Goal: Task Accomplishment & Management: Use online tool/utility

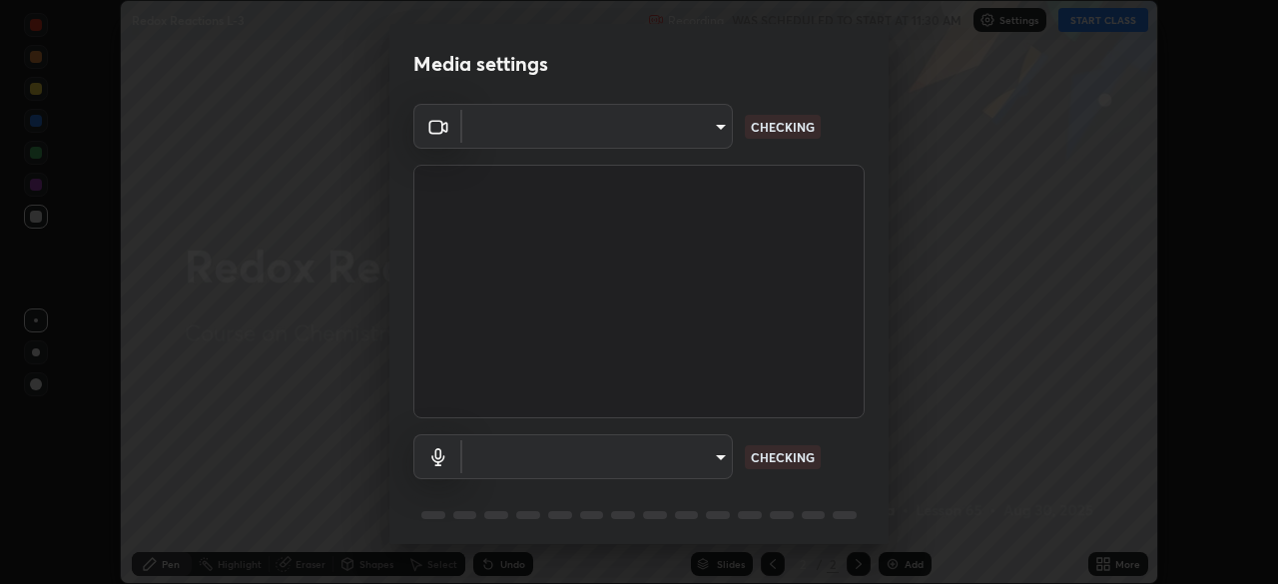
scroll to position [584, 1278]
type input "e68af464f7f9ec2662c8dd58f0462b2d9bd4a3adfc91c634b4d9ed550f7d79d6"
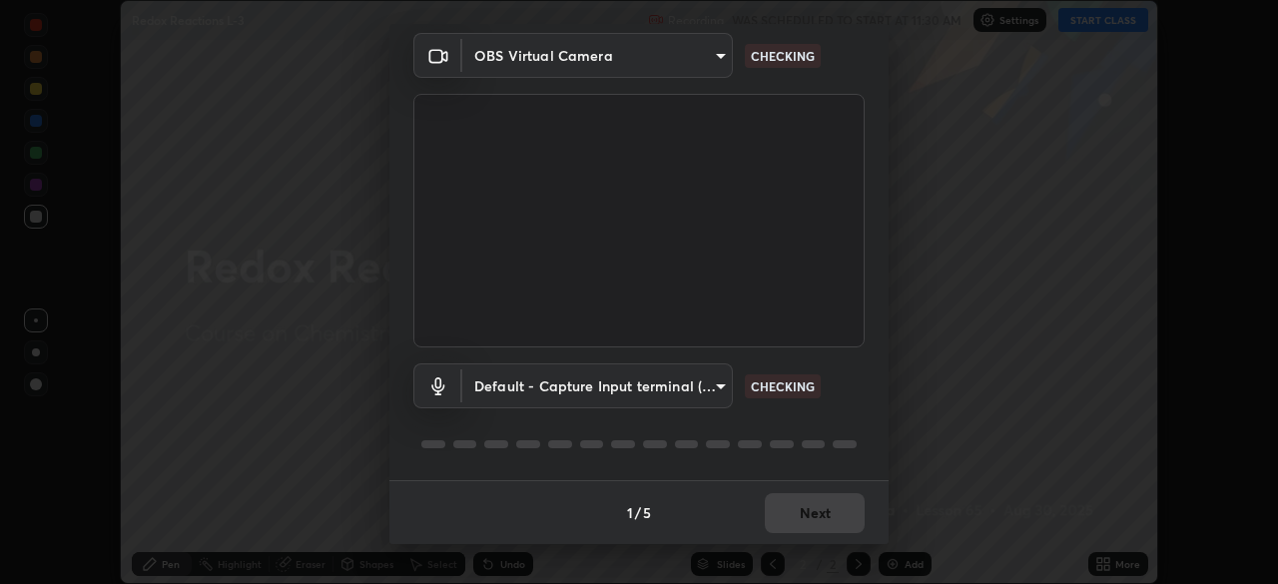
click at [718, 383] on body "Erase all Redox Reactions L-3 Recording WAS SCHEDULED TO START AT 11:30 AM Sett…" at bounding box center [639, 292] width 1278 height 584
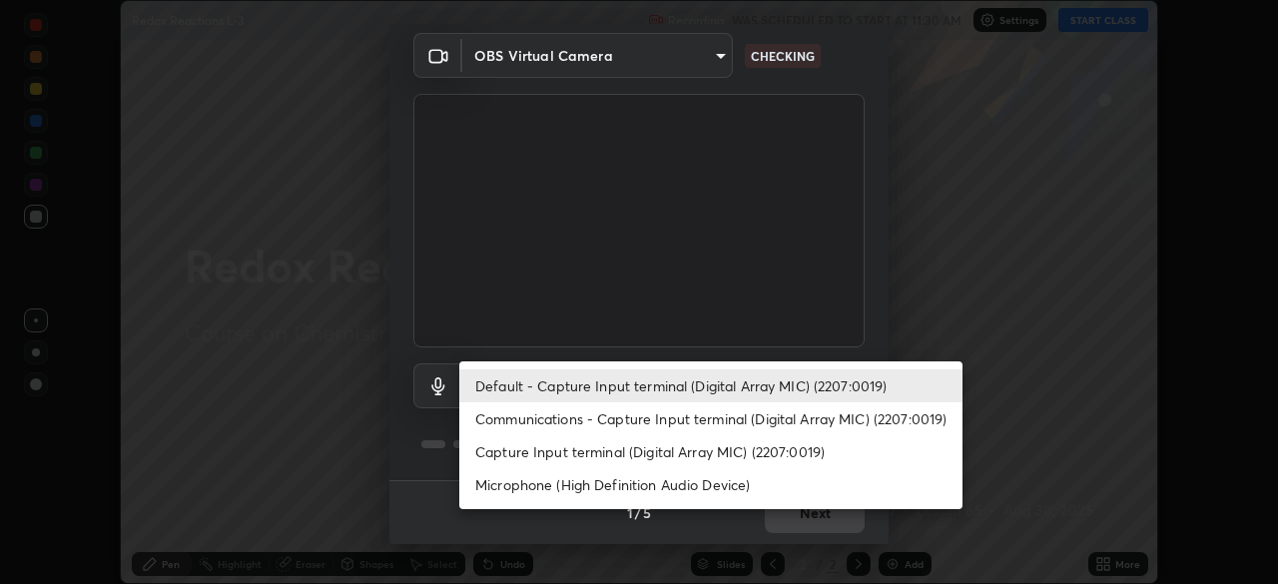
click at [710, 415] on li "Communications - Capture Input terminal (Digital Array MIC) (2207:0019)" at bounding box center [710, 418] width 503 height 33
type input "communications"
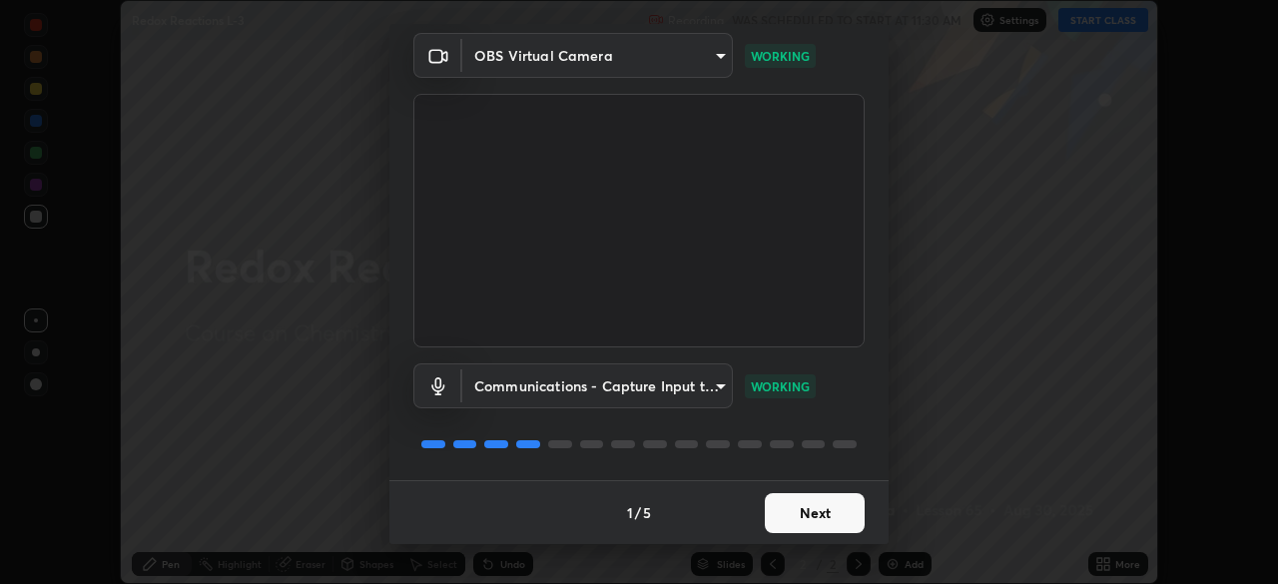
click at [827, 515] on button "Next" at bounding box center [815, 513] width 100 height 40
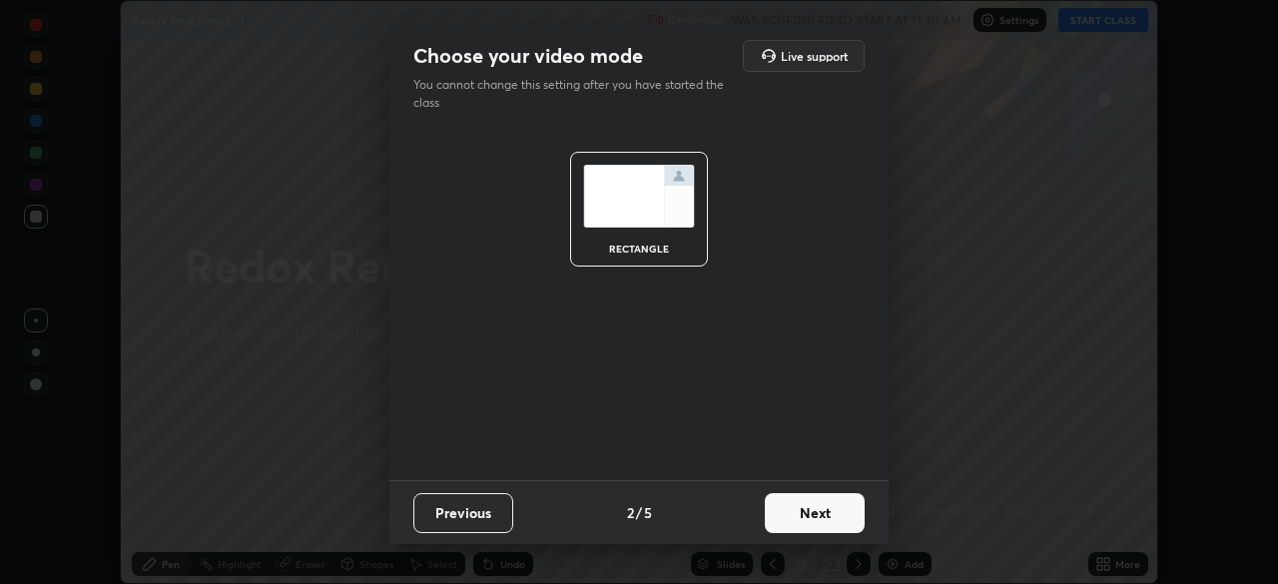
scroll to position [0, 0]
click at [822, 515] on button "Next" at bounding box center [815, 513] width 100 height 40
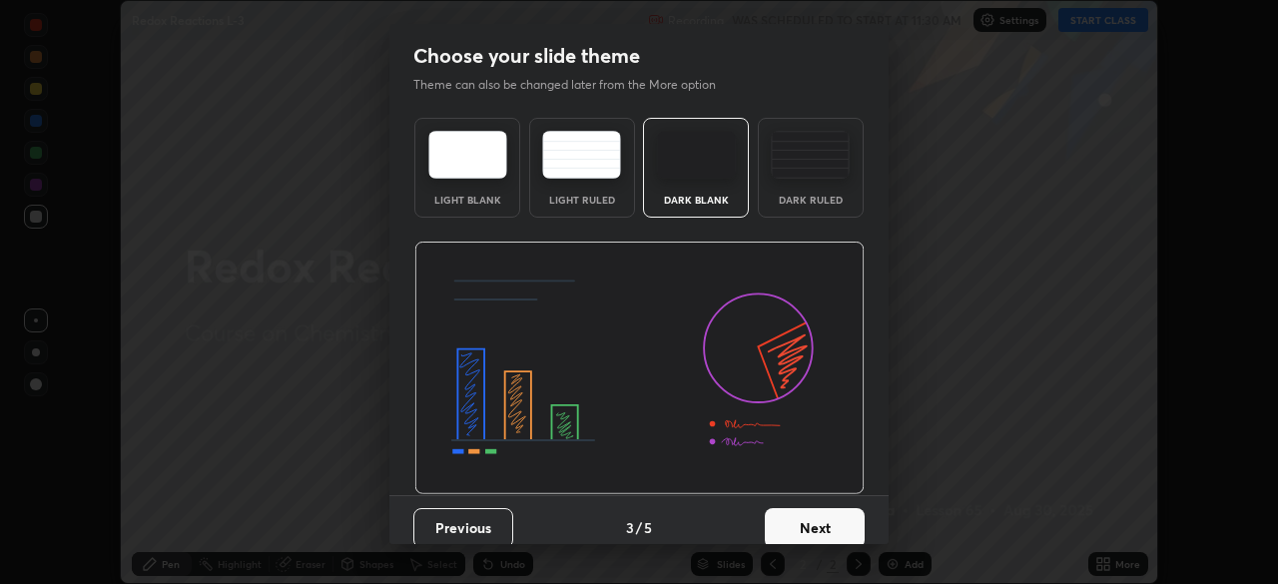
click at [819, 518] on button "Next" at bounding box center [815, 528] width 100 height 40
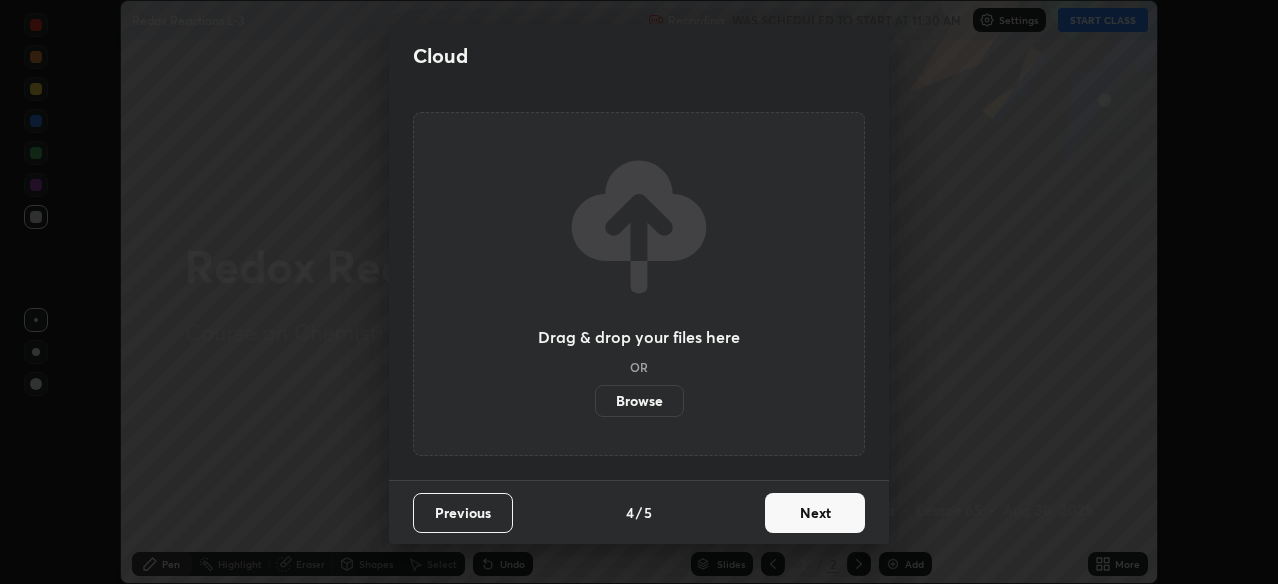
click at [819, 517] on button "Next" at bounding box center [815, 513] width 100 height 40
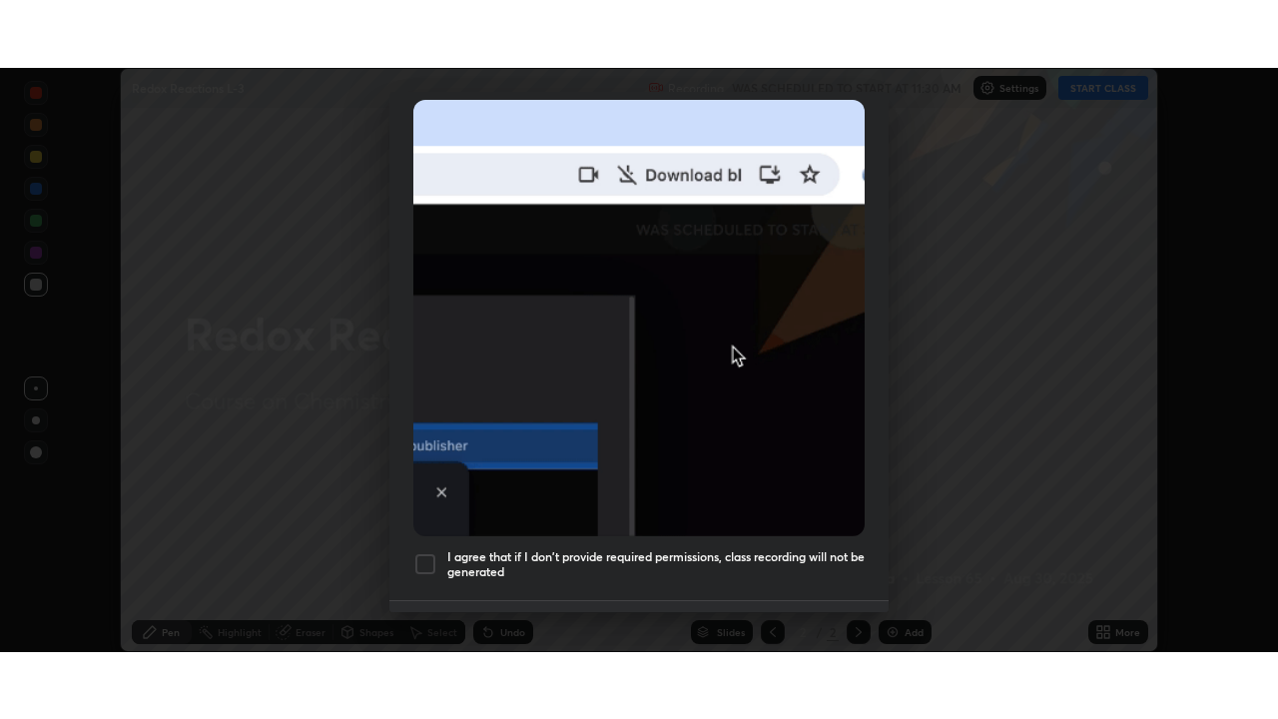
scroll to position [478, 0]
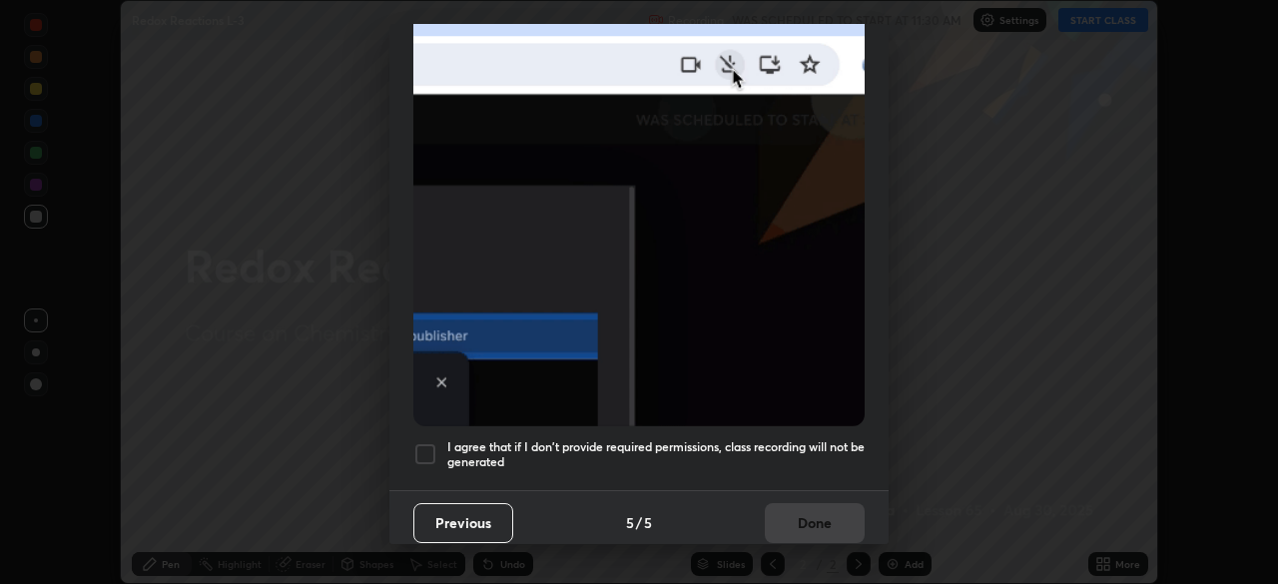
click at [436, 442] on div at bounding box center [425, 454] width 24 height 24
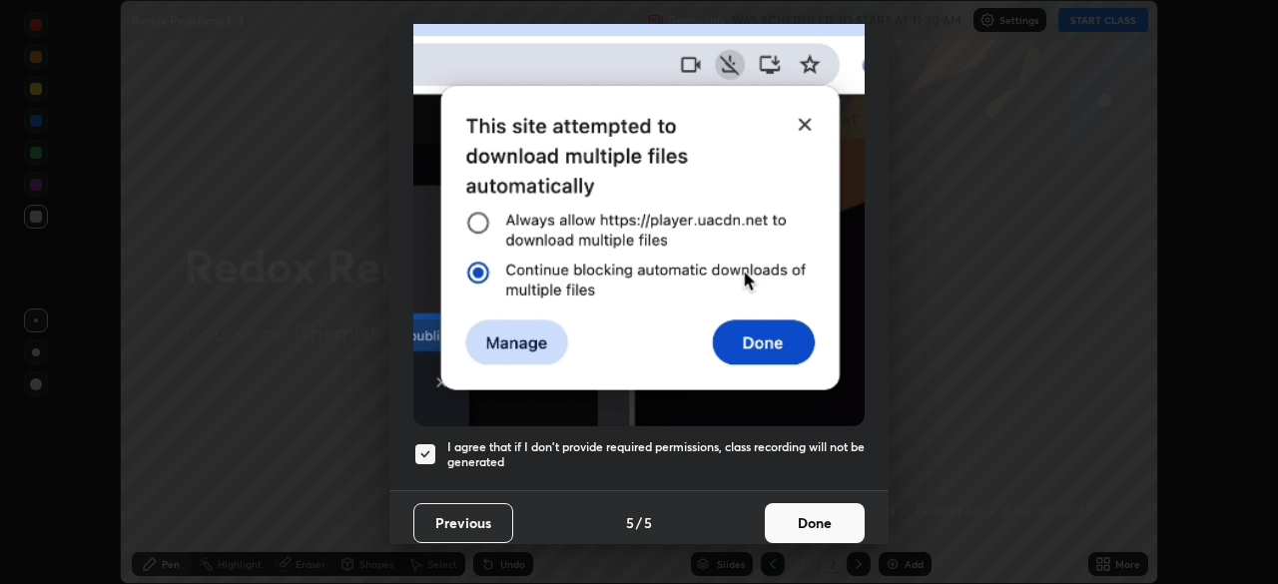
click at [808, 521] on button "Done" at bounding box center [815, 523] width 100 height 40
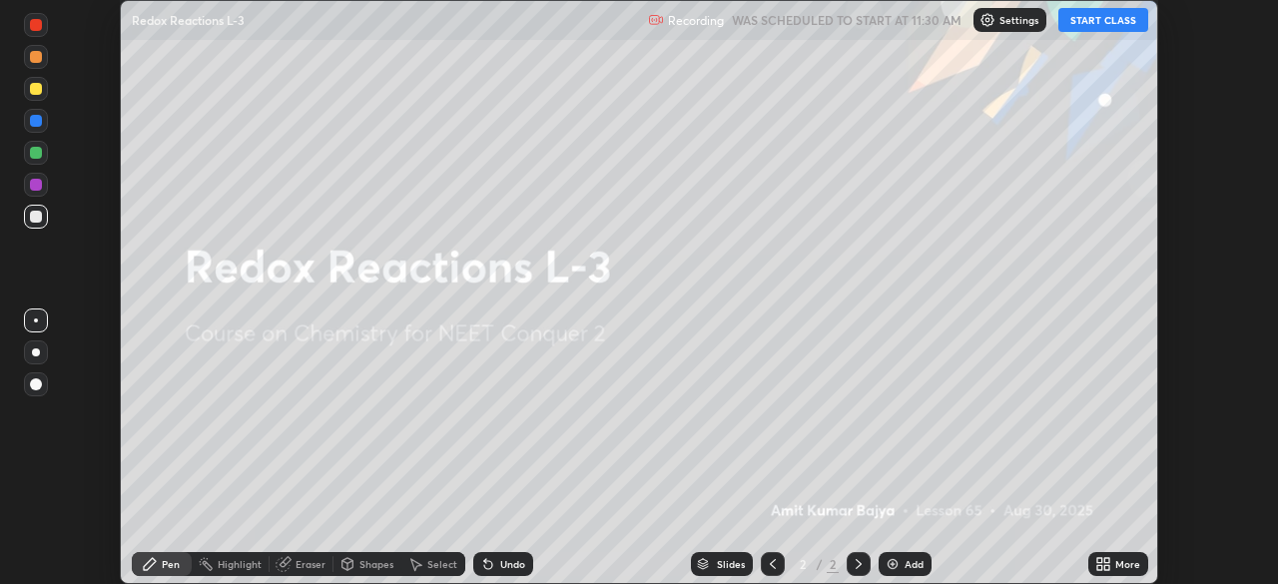
click at [910, 567] on div "Add" at bounding box center [913, 564] width 19 height 10
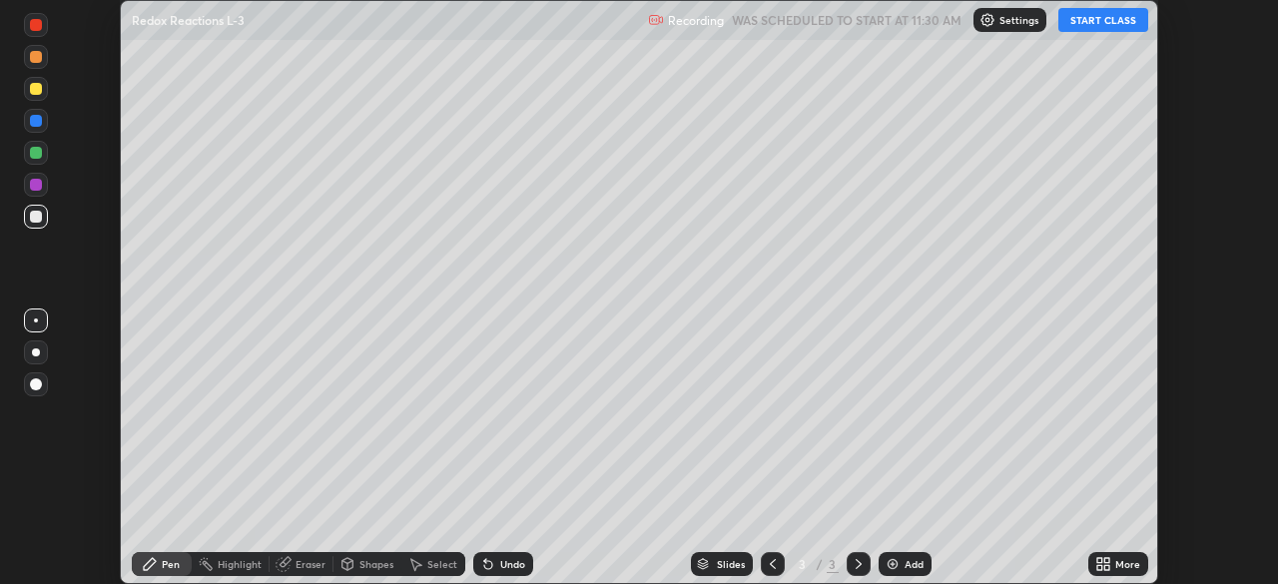
click at [1106, 560] on icon at bounding box center [1106, 560] width 5 height 5
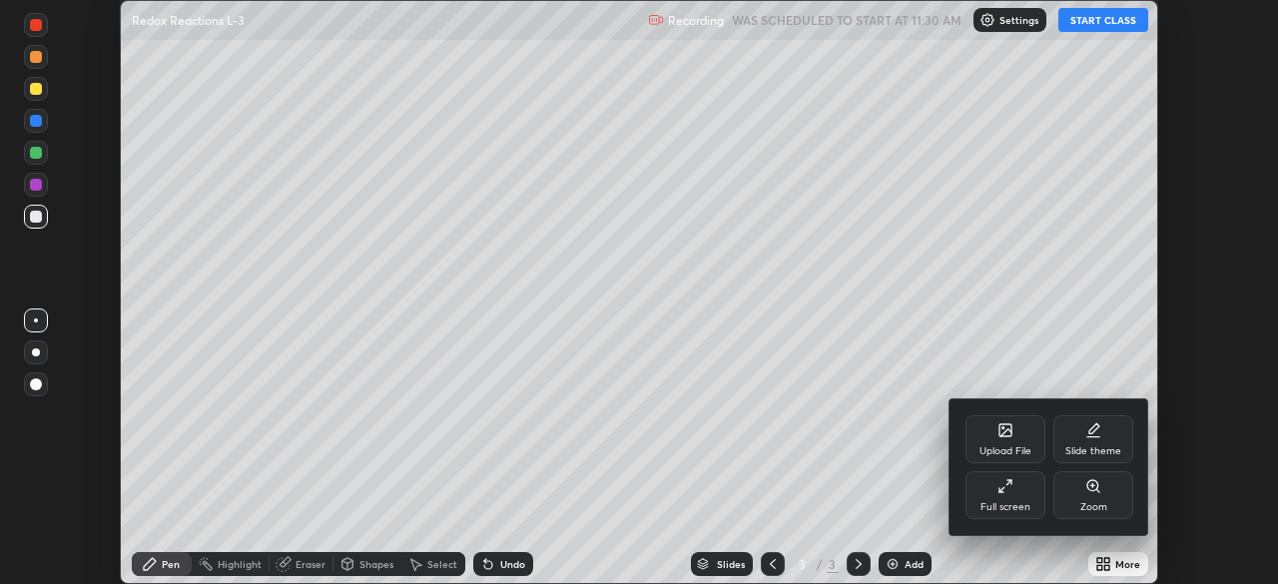
click at [992, 507] on div "Full screen" at bounding box center [1005, 507] width 50 height 10
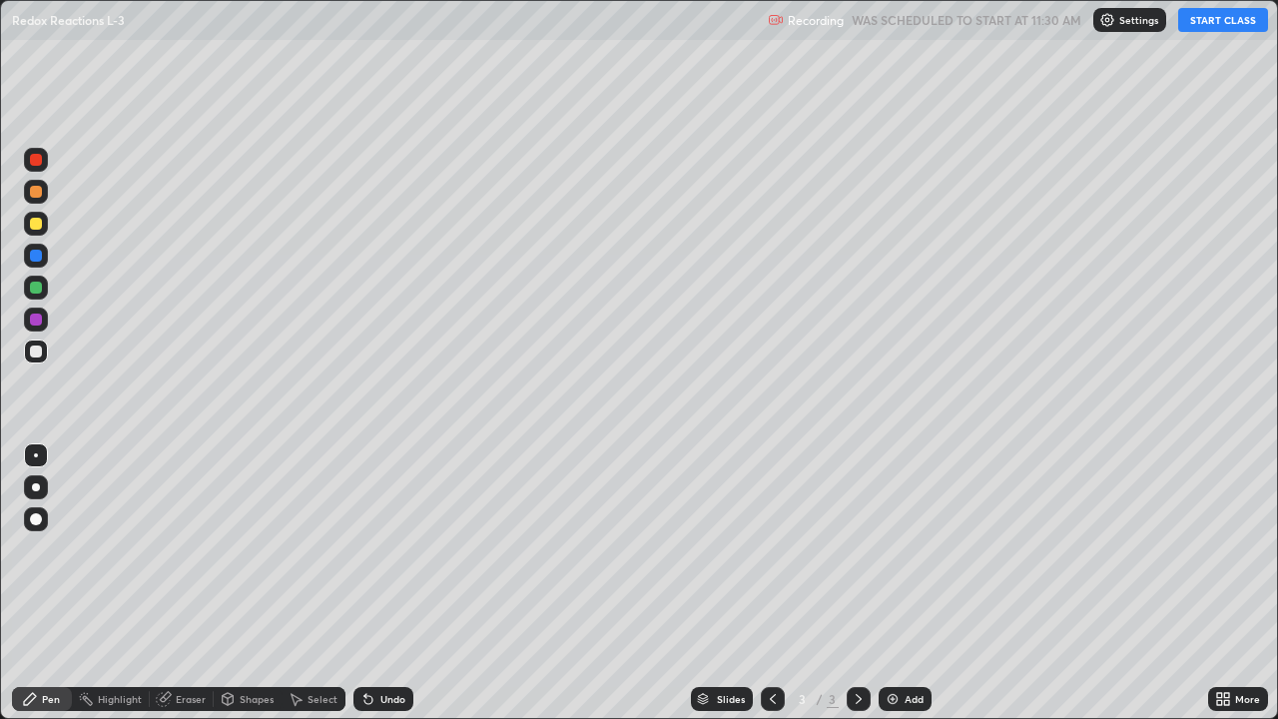
scroll to position [719, 1278]
click at [1212, 24] on button "START CLASS" at bounding box center [1223, 20] width 90 height 24
click at [46, 317] on div at bounding box center [36, 319] width 24 height 24
click at [40, 352] on div at bounding box center [36, 351] width 12 height 12
click at [45, 166] on div at bounding box center [36, 160] width 24 height 24
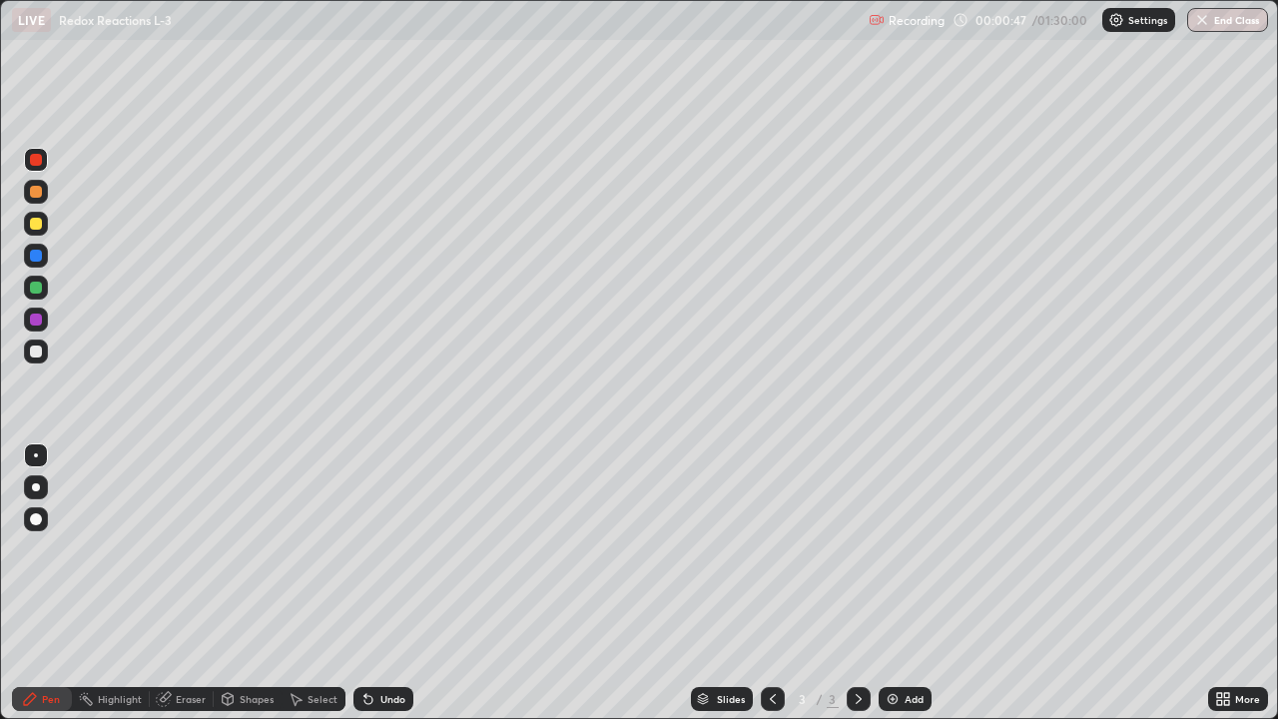
click at [40, 218] on div at bounding box center [36, 224] width 24 height 24
click at [384, 583] on div "Undo" at bounding box center [392, 699] width 25 height 10
click at [37, 287] on div at bounding box center [36, 287] width 12 height 12
click at [47, 260] on div at bounding box center [36, 256] width 24 height 24
click at [37, 351] on div at bounding box center [36, 351] width 12 height 12
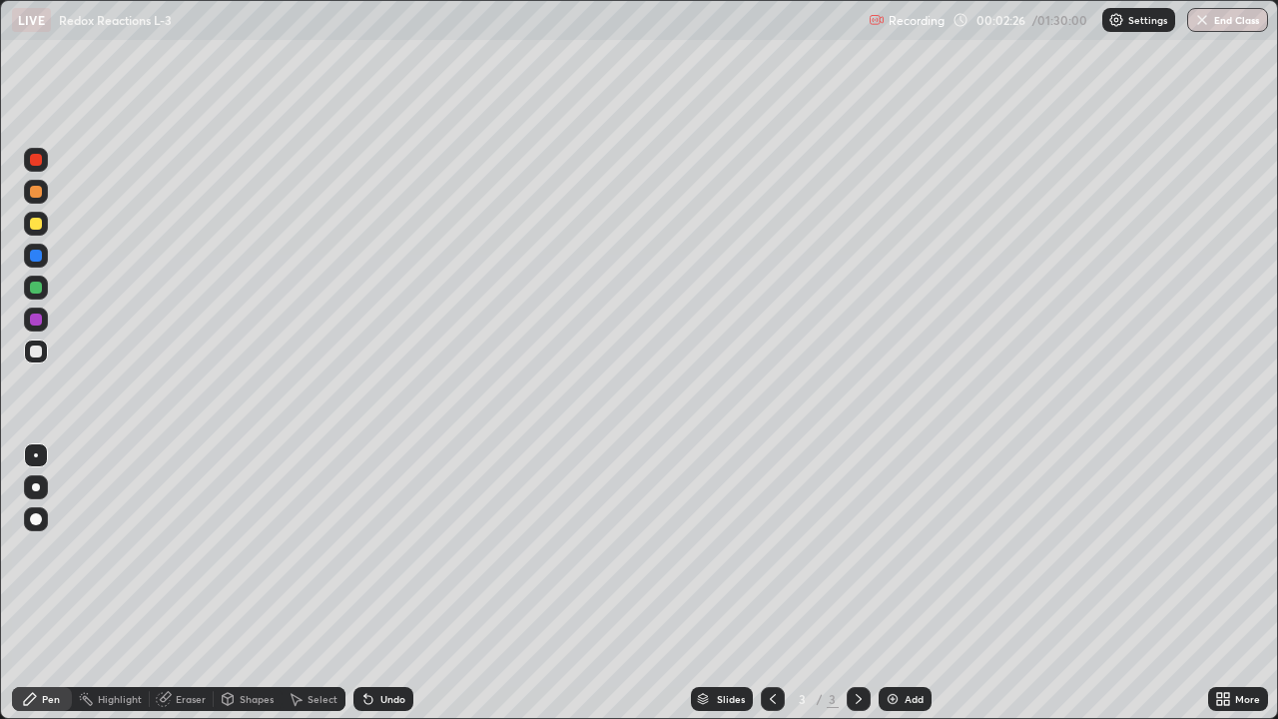
click at [44, 223] on div at bounding box center [36, 224] width 24 height 24
click at [45, 316] on div at bounding box center [36, 319] width 24 height 24
click at [37, 256] on div at bounding box center [36, 256] width 12 height 12
click at [38, 160] on div at bounding box center [36, 160] width 12 height 12
click at [37, 192] on div at bounding box center [36, 192] width 12 height 12
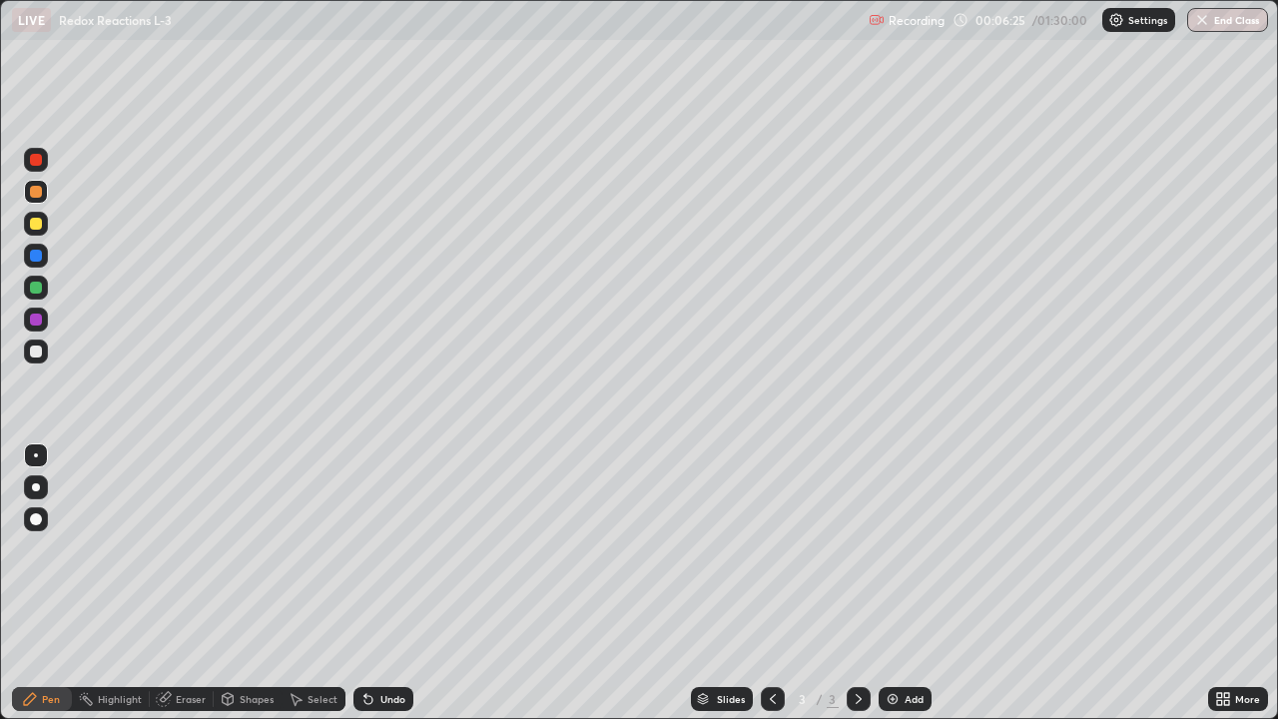
click at [46, 256] on div at bounding box center [36, 256] width 24 height 24
click at [45, 318] on div at bounding box center [36, 319] width 24 height 24
click at [37, 224] on div at bounding box center [36, 224] width 12 height 12
click at [47, 292] on div at bounding box center [36, 287] width 24 height 24
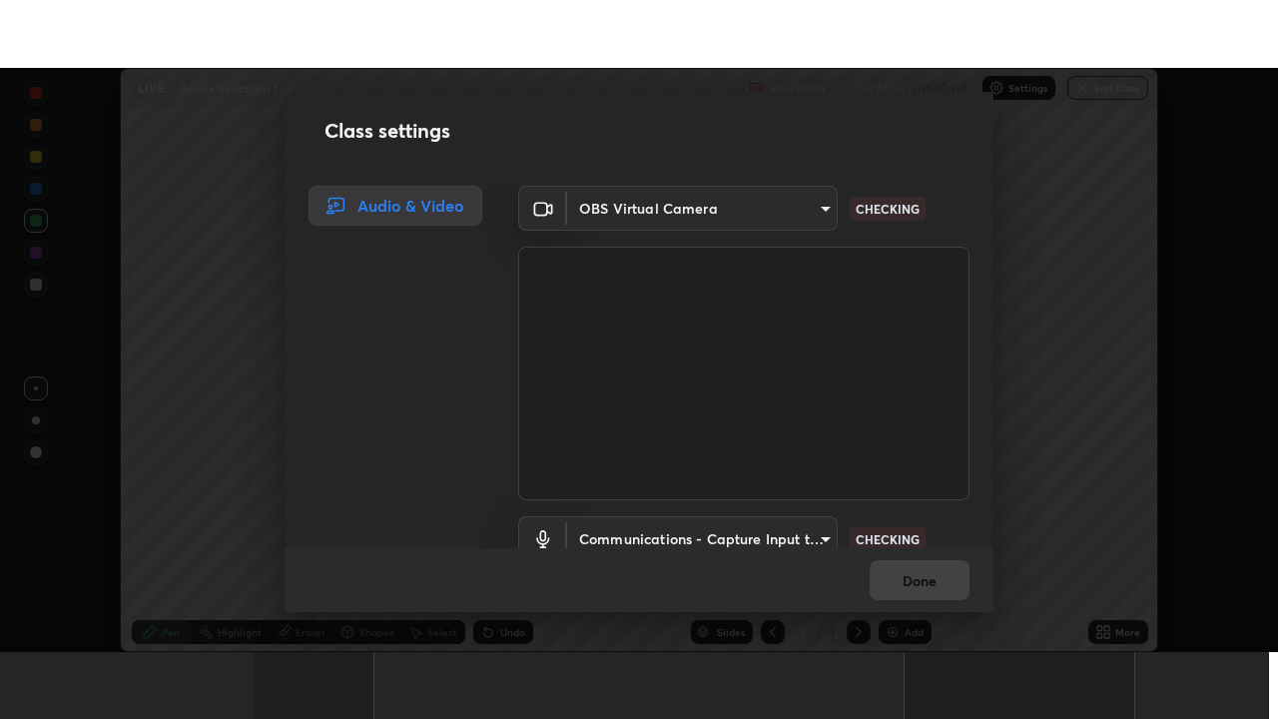
scroll to position [91, 0]
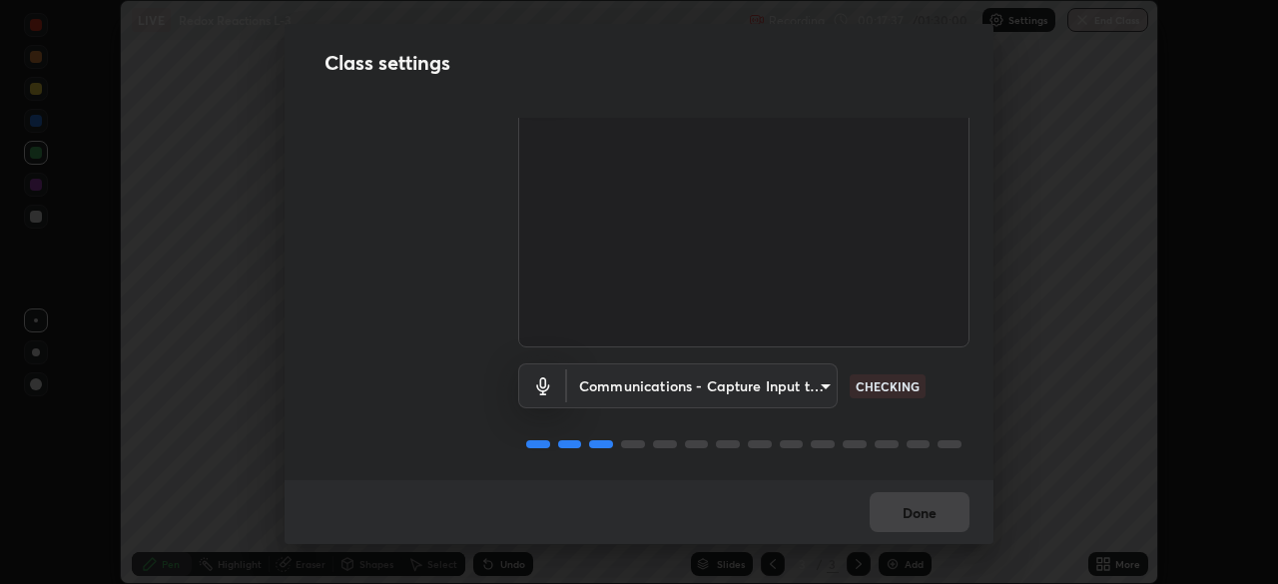
click at [655, 371] on body "Erase all LIVE Redox Reactions L-3 Recording 00:17:37 / 01:30:00 Settings End C…" at bounding box center [639, 292] width 1278 height 584
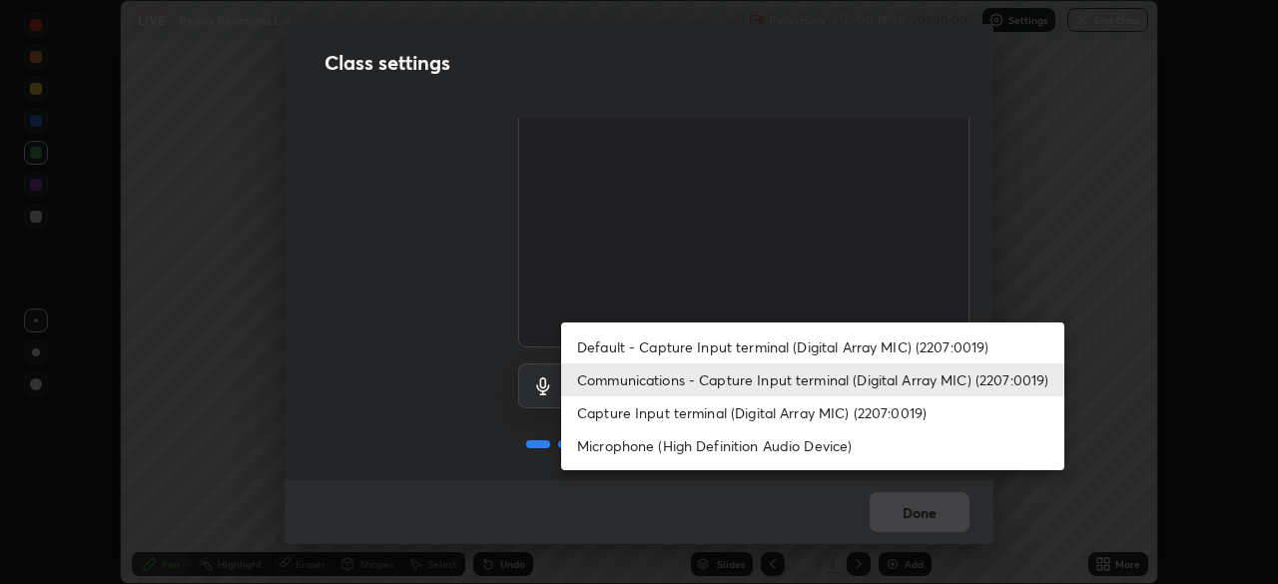
click at [649, 445] on li "Microphone (High Definition Audio Device)" at bounding box center [812, 445] width 503 height 33
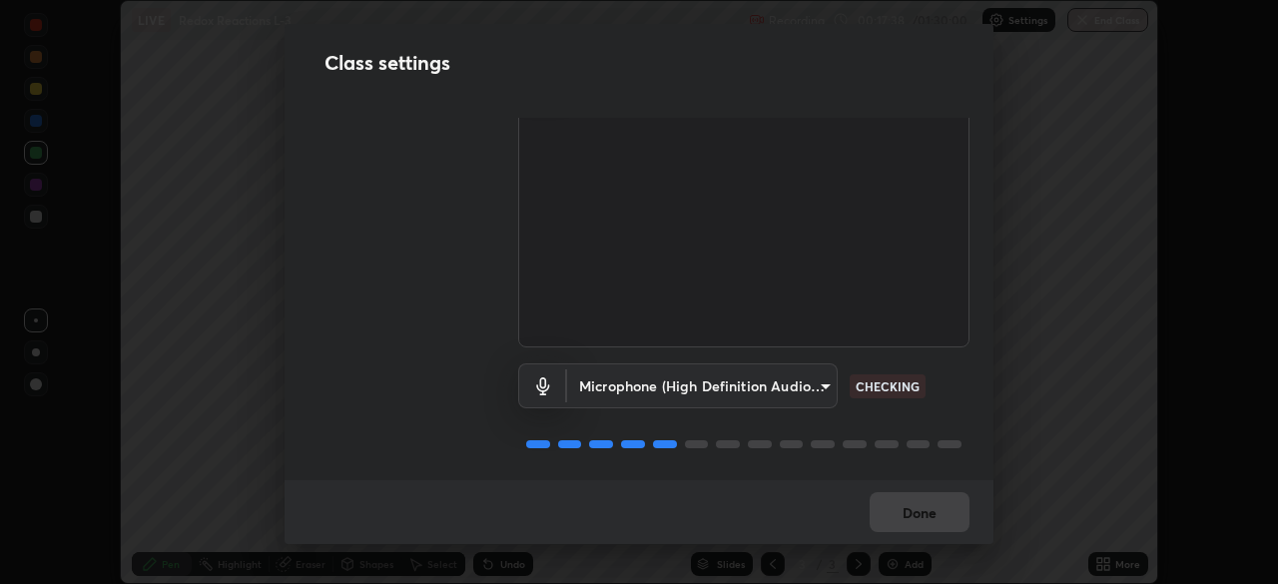
type input "a7f7b396406f2fc47ee5579249efe5499b1f1c2fa23e515da08d6be7c687742f"
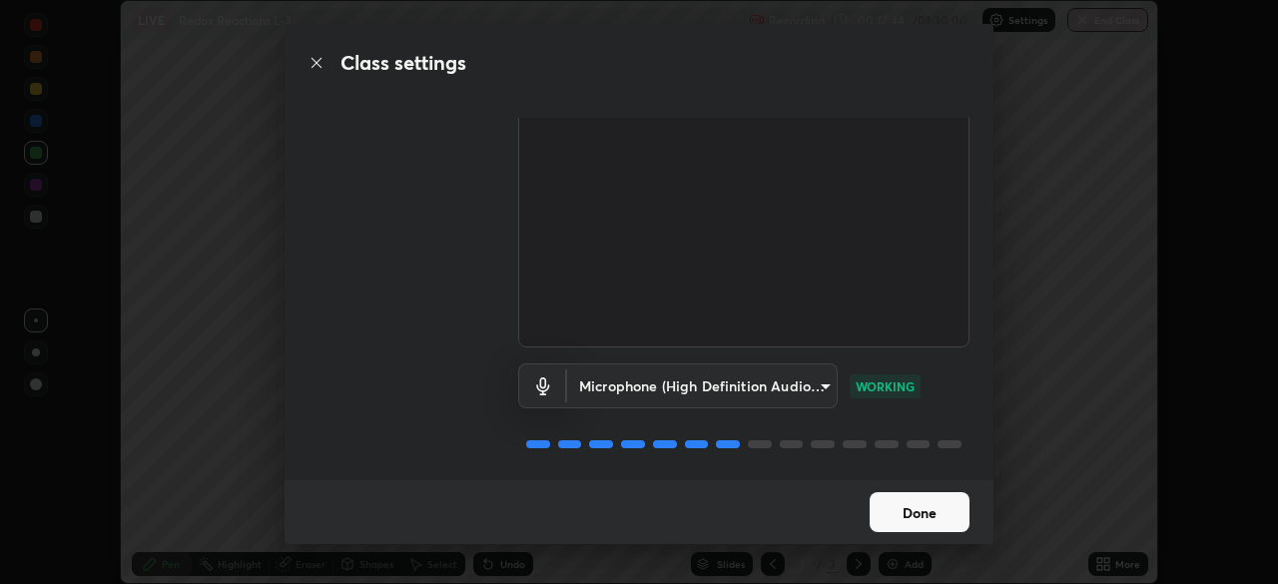
click at [943, 512] on button "Done" at bounding box center [919, 512] width 100 height 40
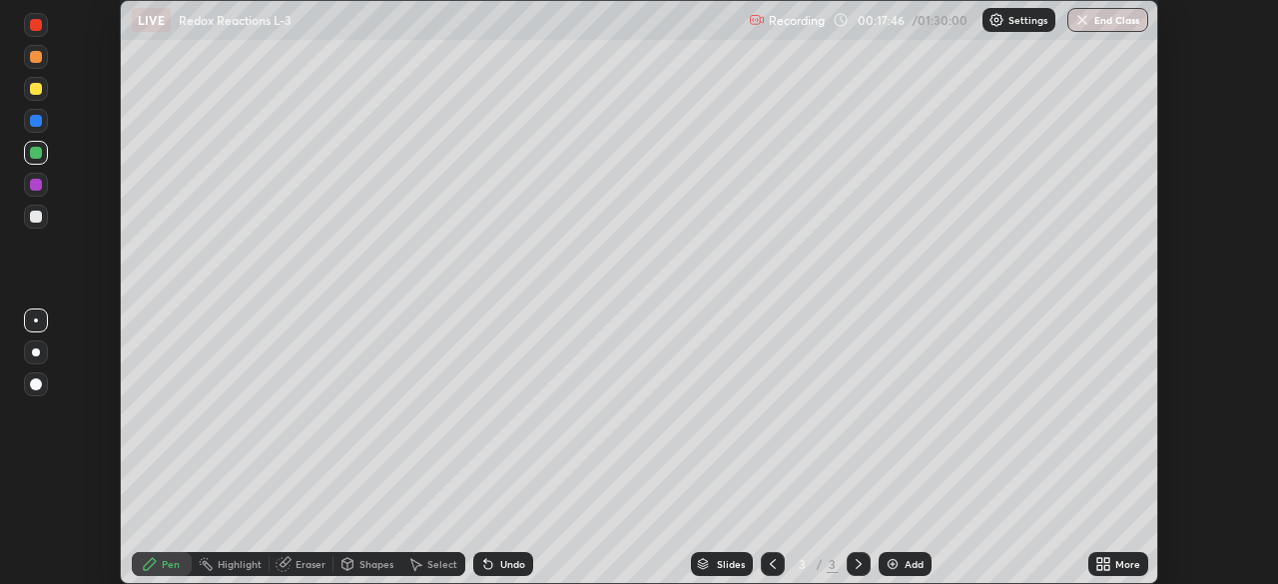
click at [1106, 560] on icon at bounding box center [1106, 560] width 5 height 5
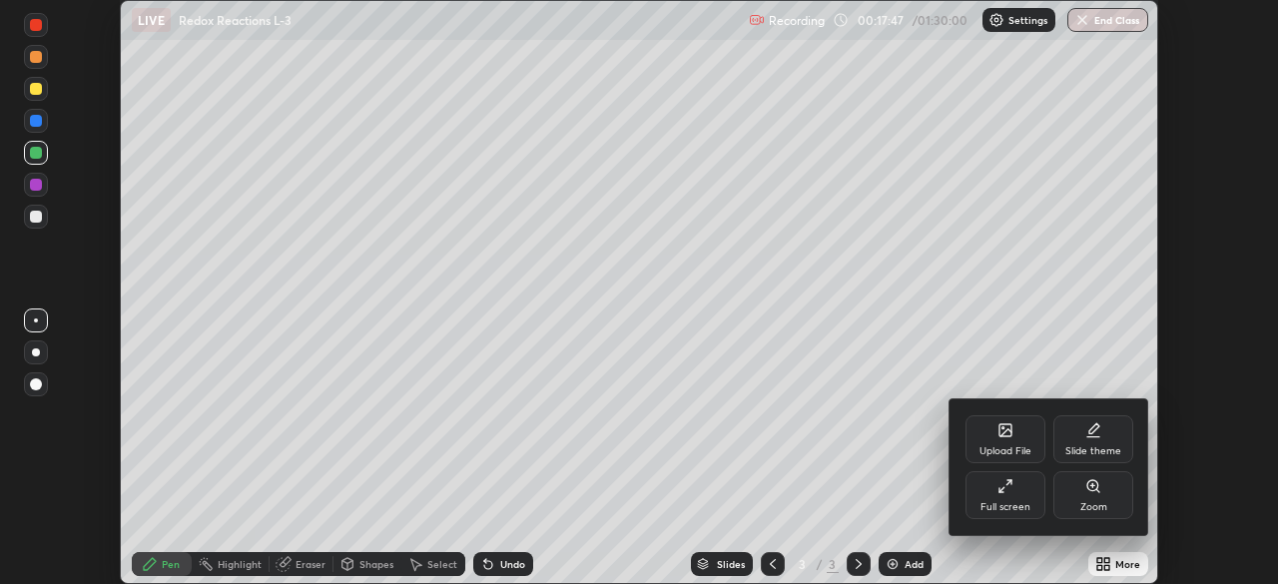
click at [1023, 500] on div "Full screen" at bounding box center [1005, 495] width 80 height 48
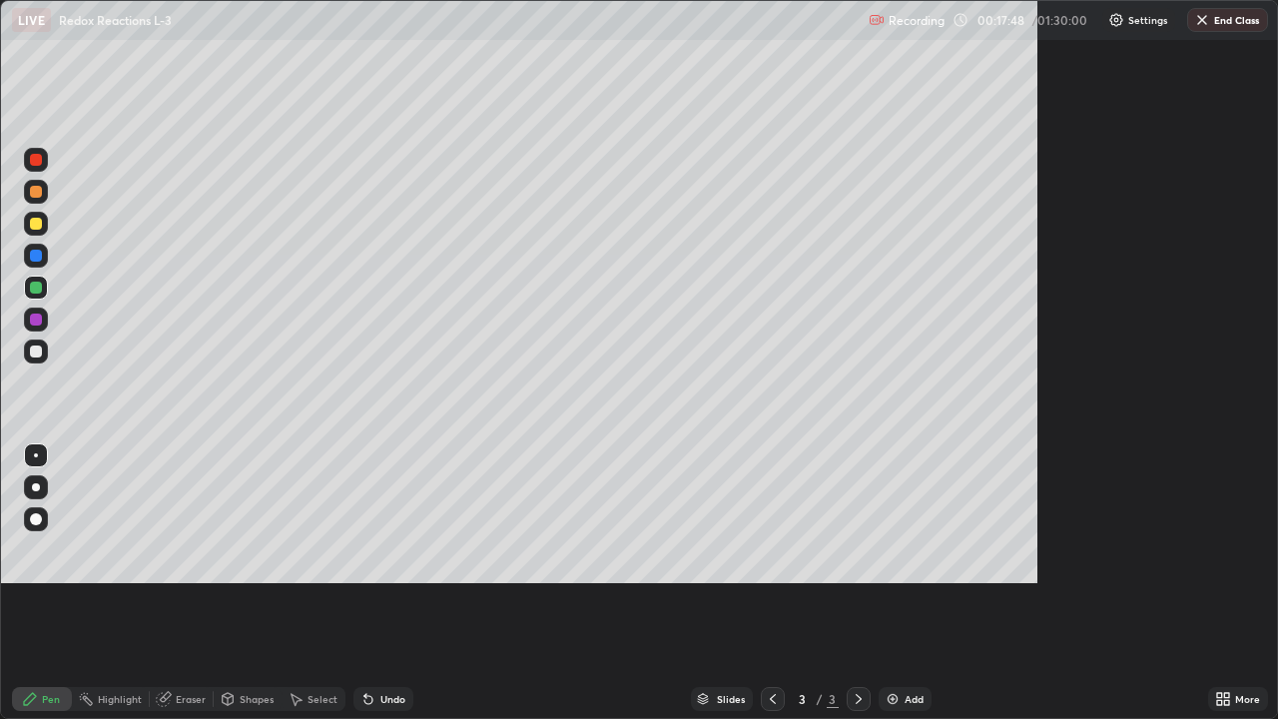
scroll to position [719, 1278]
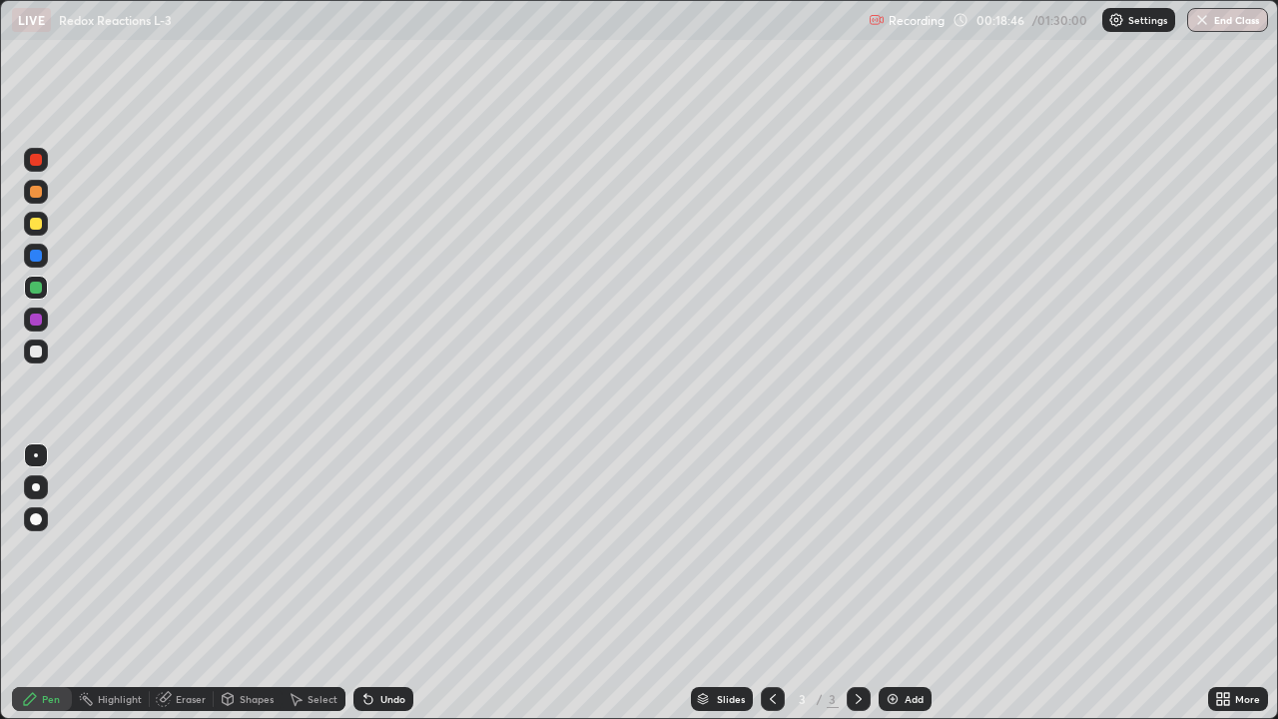
click at [904, 583] on div "Add" at bounding box center [913, 699] width 19 height 10
click at [44, 193] on div at bounding box center [36, 192] width 24 height 24
click at [40, 158] on div at bounding box center [36, 160] width 12 height 12
click at [46, 283] on div at bounding box center [36, 287] width 24 height 24
click at [44, 199] on div at bounding box center [36, 192] width 24 height 24
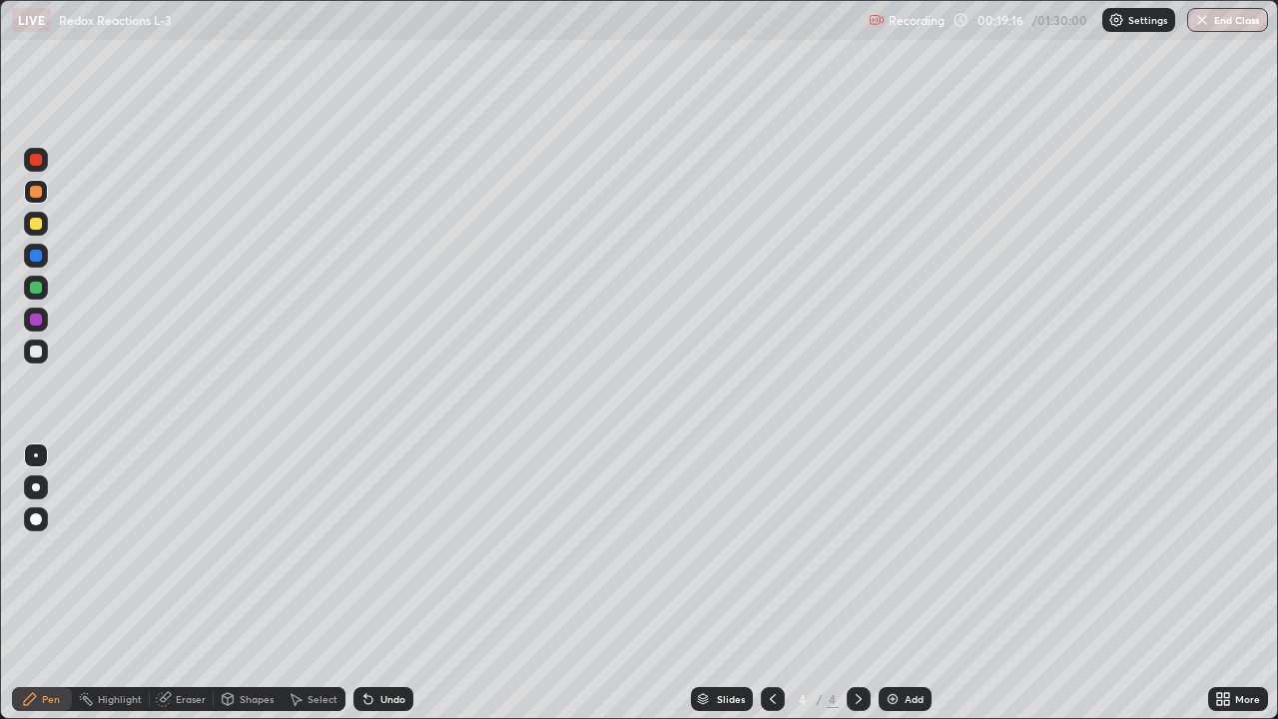
click at [44, 229] on div at bounding box center [36, 224] width 24 height 24
click at [45, 353] on div at bounding box center [36, 351] width 24 height 24
click at [37, 257] on div at bounding box center [36, 256] width 12 height 12
click at [41, 225] on div at bounding box center [36, 224] width 12 height 12
click at [40, 353] on div at bounding box center [36, 351] width 12 height 12
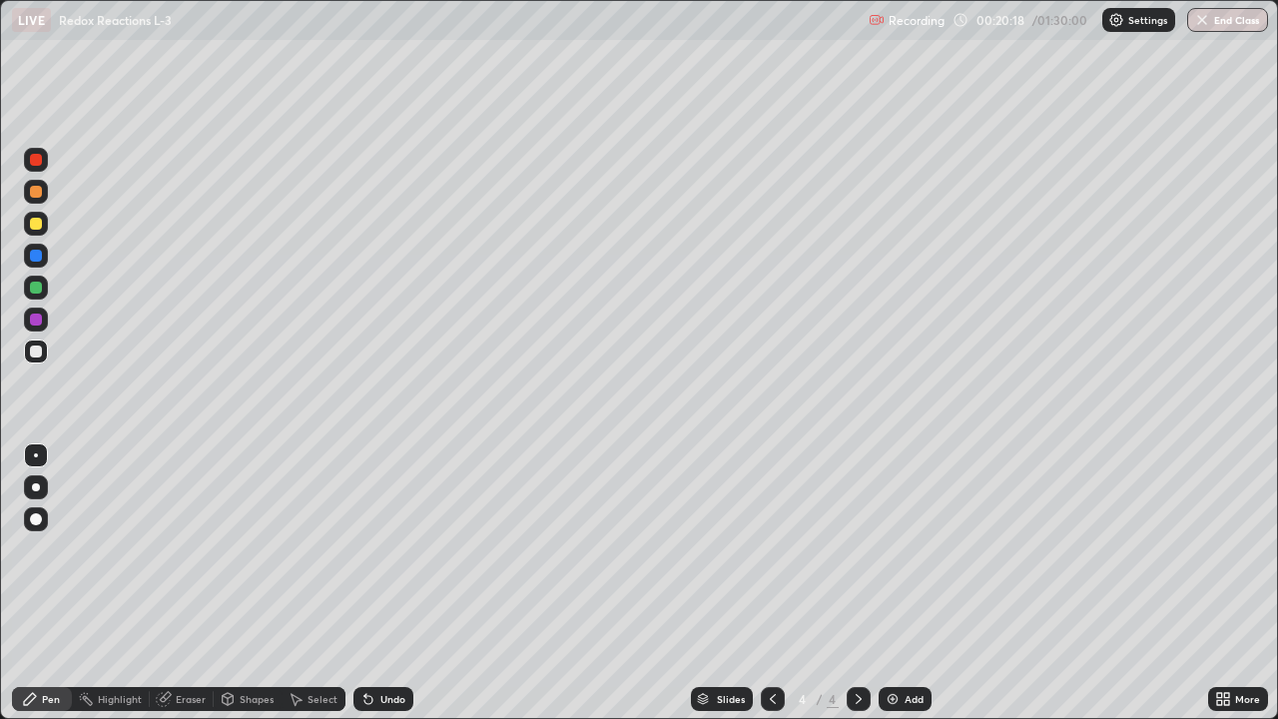
click at [40, 195] on div at bounding box center [36, 192] width 12 height 12
click at [44, 355] on div at bounding box center [36, 351] width 24 height 24
click at [46, 318] on div at bounding box center [36, 319] width 24 height 24
click at [40, 195] on div at bounding box center [36, 192] width 12 height 12
click at [43, 349] on div at bounding box center [36, 351] width 24 height 24
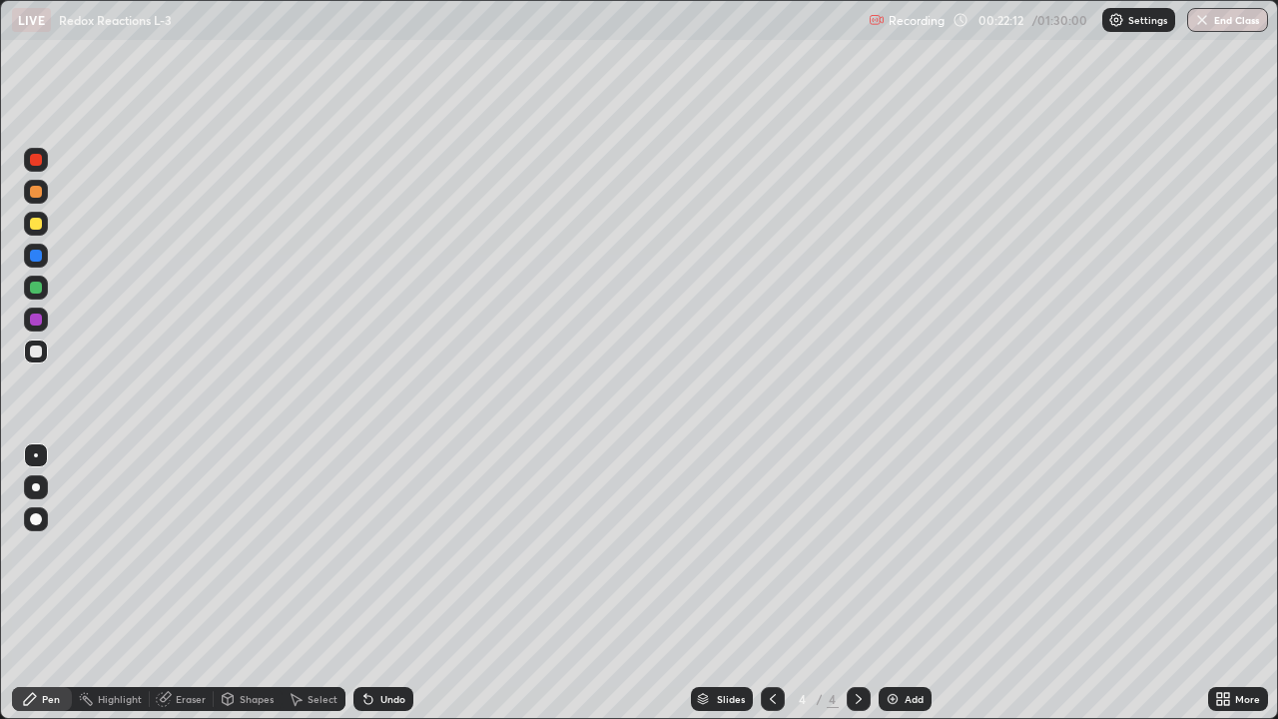
click at [47, 288] on div at bounding box center [36, 287] width 24 height 24
click at [39, 350] on div at bounding box center [36, 351] width 12 height 12
click at [39, 320] on div at bounding box center [36, 319] width 12 height 12
click at [39, 353] on div at bounding box center [36, 351] width 12 height 12
click at [39, 261] on div at bounding box center [36, 256] width 12 height 12
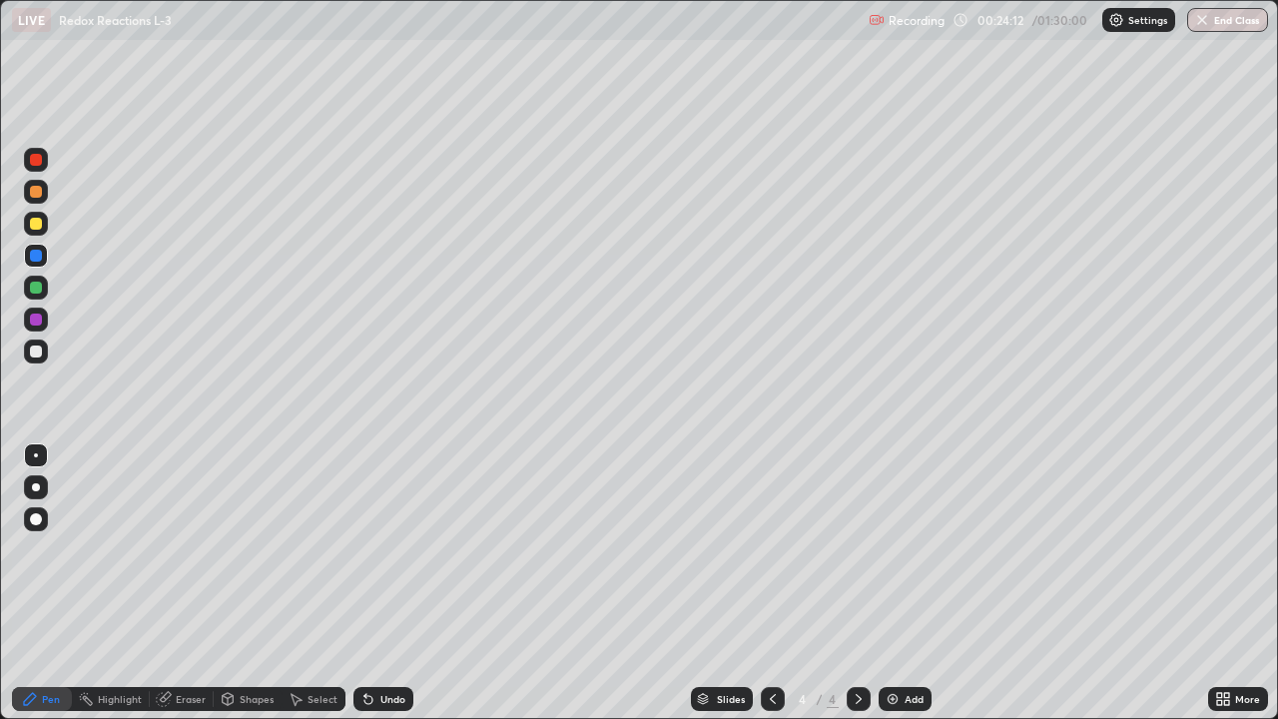
click at [40, 225] on div at bounding box center [36, 224] width 12 height 12
click at [46, 317] on div at bounding box center [36, 319] width 24 height 24
click at [46, 289] on div at bounding box center [36, 287] width 24 height 24
click at [45, 256] on div at bounding box center [36, 256] width 24 height 24
click at [40, 223] on div at bounding box center [36, 224] width 12 height 12
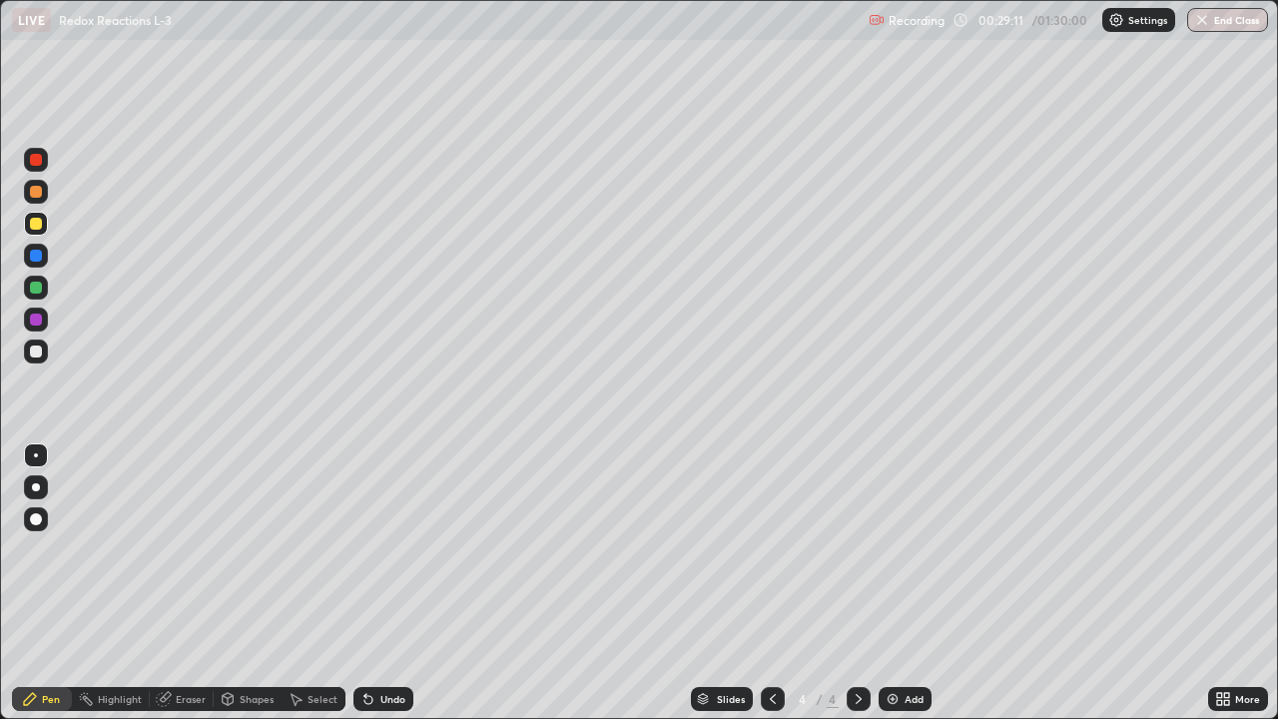
click at [40, 320] on div at bounding box center [36, 319] width 12 height 12
click at [39, 194] on div at bounding box center [36, 192] width 12 height 12
click at [387, 583] on div "Undo" at bounding box center [392, 699] width 25 height 10
click at [47, 290] on div at bounding box center [36, 287] width 24 height 24
click at [37, 224] on div at bounding box center [36, 224] width 12 height 12
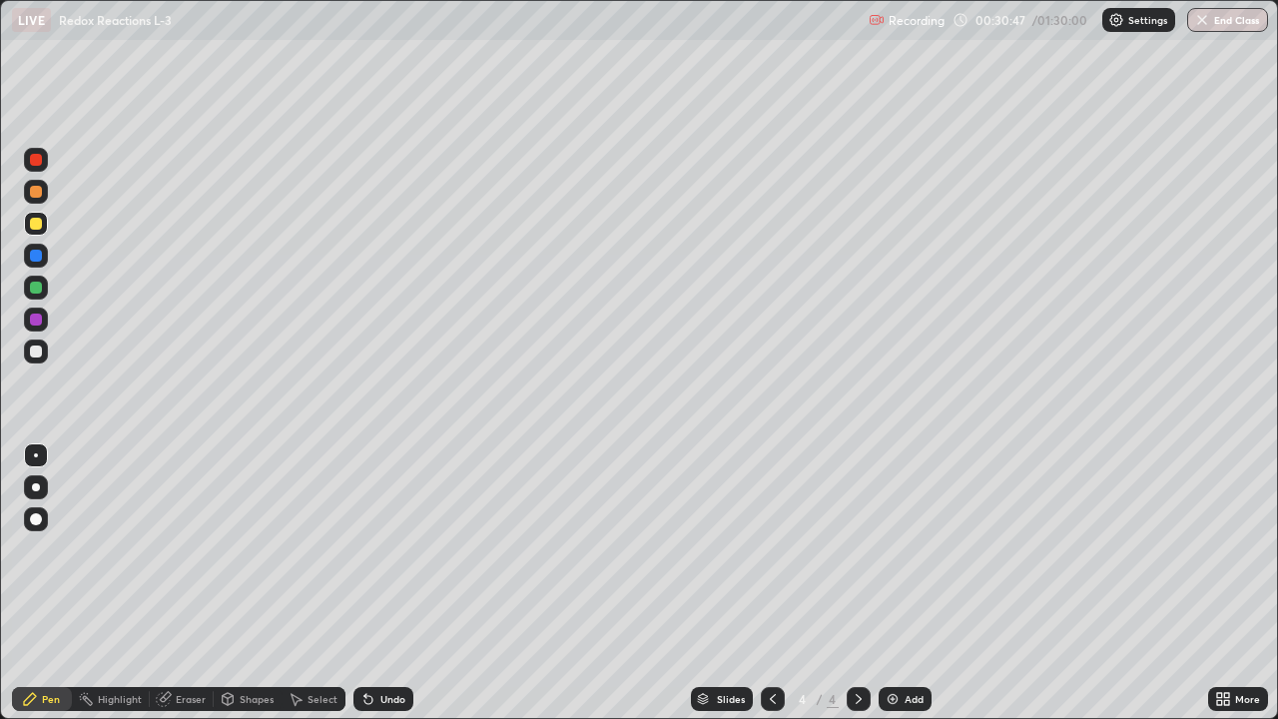
click at [47, 160] on div at bounding box center [36, 160] width 24 height 24
click at [44, 288] on div at bounding box center [36, 287] width 24 height 24
click at [44, 257] on div at bounding box center [36, 256] width 24 height 24
click at [916, 583] on div "Add" at bounding box center [913, 699] width 19 height 10
click at [43, 288] on div at bounding box center [36, 287] width 24 height 24
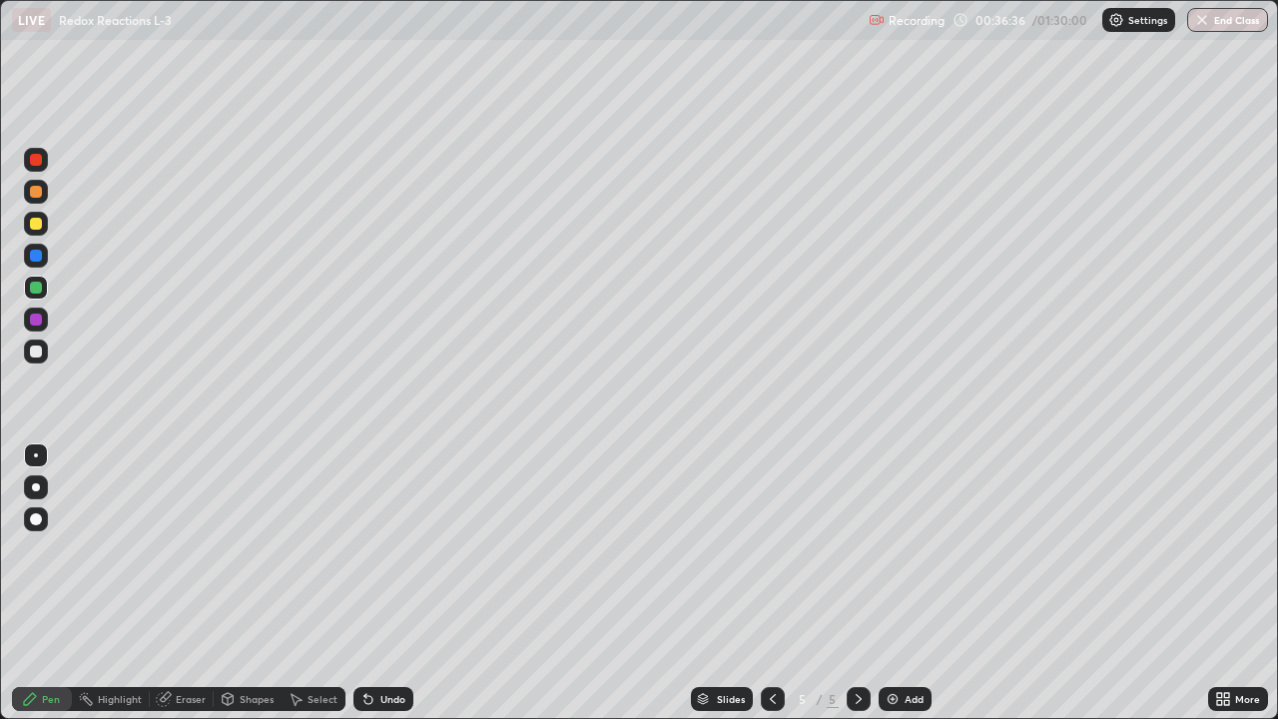
click at [37, 160] on div at bounding box center [36, 160] width 12 height 12
click at [47, 288] on div at bounding box center [36, 287] width 24 height 24
click at [37, 351] on div at bounding box center [36, 351] width 12 height 12
click at [45, 230] on div at bounding box center [36, 224] width 24 height 24
click at [47, 258] on div at bounding box center [36, 256] width 24 height 24
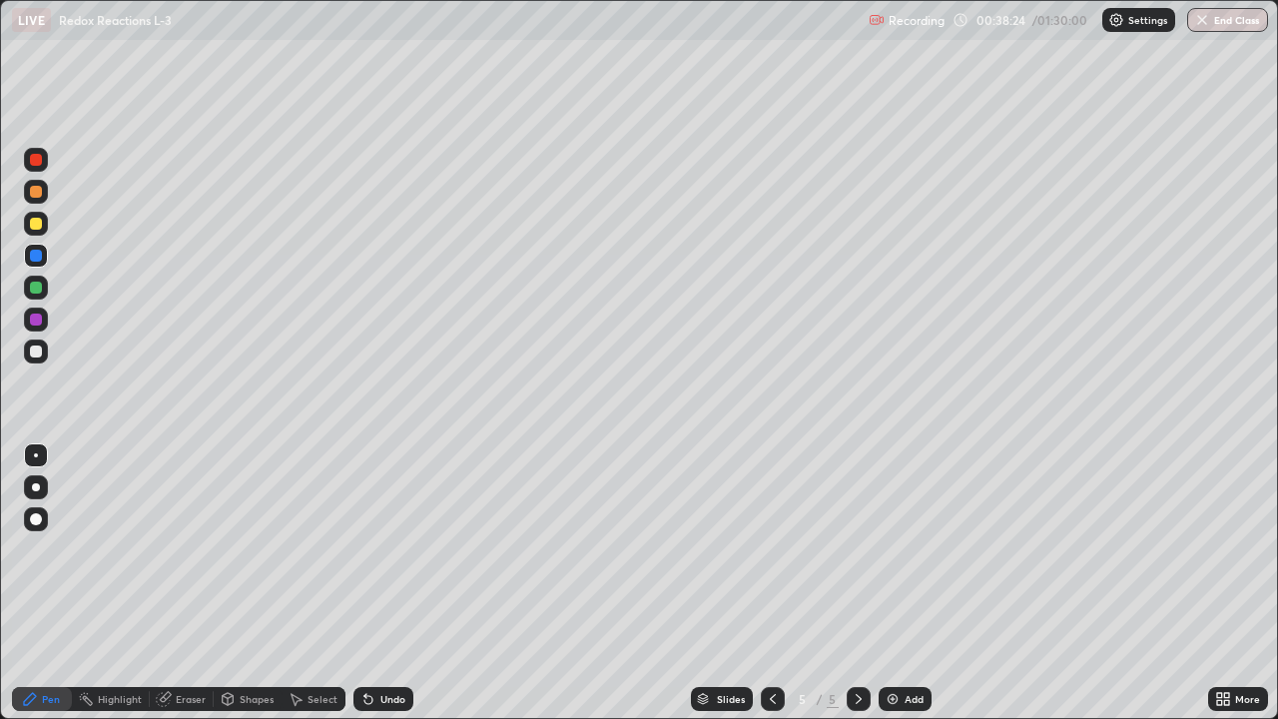
click at [43, 317] on div at bounding box center [36, 319] width 24 height 24
click at [47, 219] on div at bounding box center [36, 224] width 24 height 24
click at [768, 583] on icon at bounding box center [773, 699] width 16 height 16
click at [856, 583] on icon at bounding box center [858, 699] width 16 height 16
click at [47, 281] on div at bounding box center [36, 287] width 24 height 24
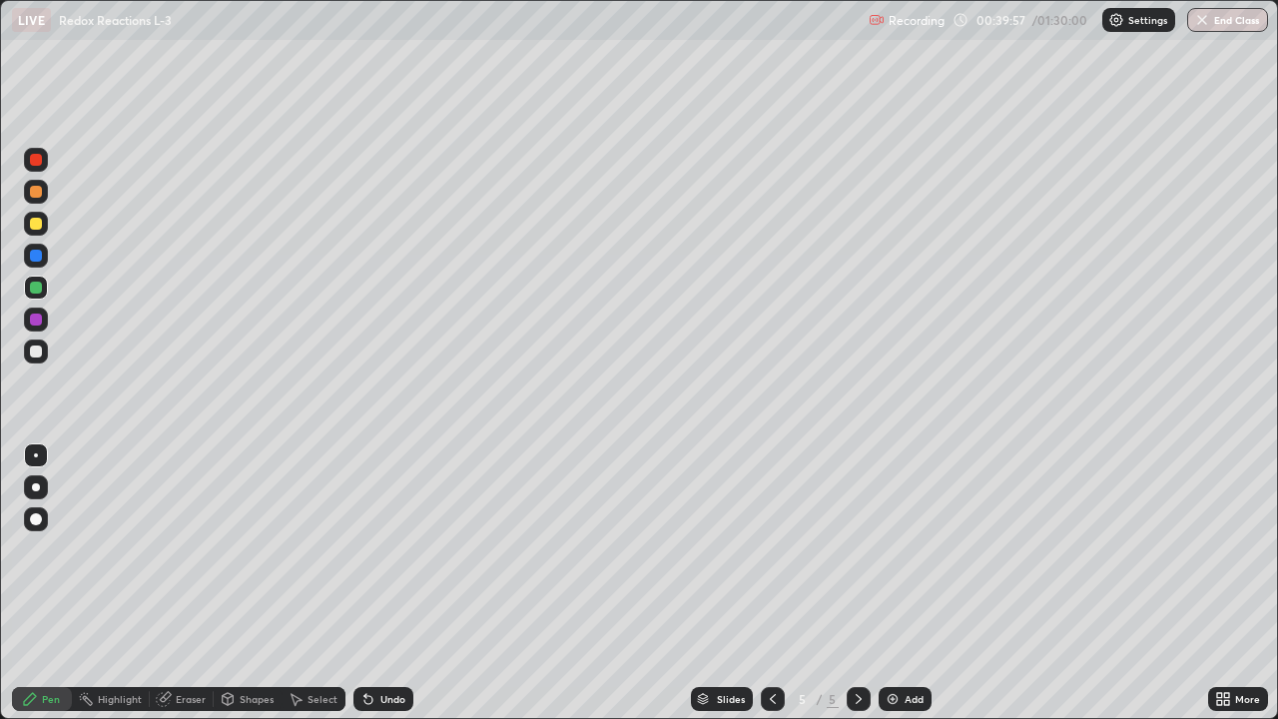
click at [37, 319] on div at bounding box center [36, 319] width 12 height 12
click at [39, 351] on div at bounding box center [36, 351] width 12 height 12
click at [45, 220] on div at bounding box center [36, 224] width 24 height 24
click at [46, 348] on div at bounding box center [36, 351] width 24 height 24
click at [401, 583] on div "Undo" at bounding box center [392, 699] width 25 height 10
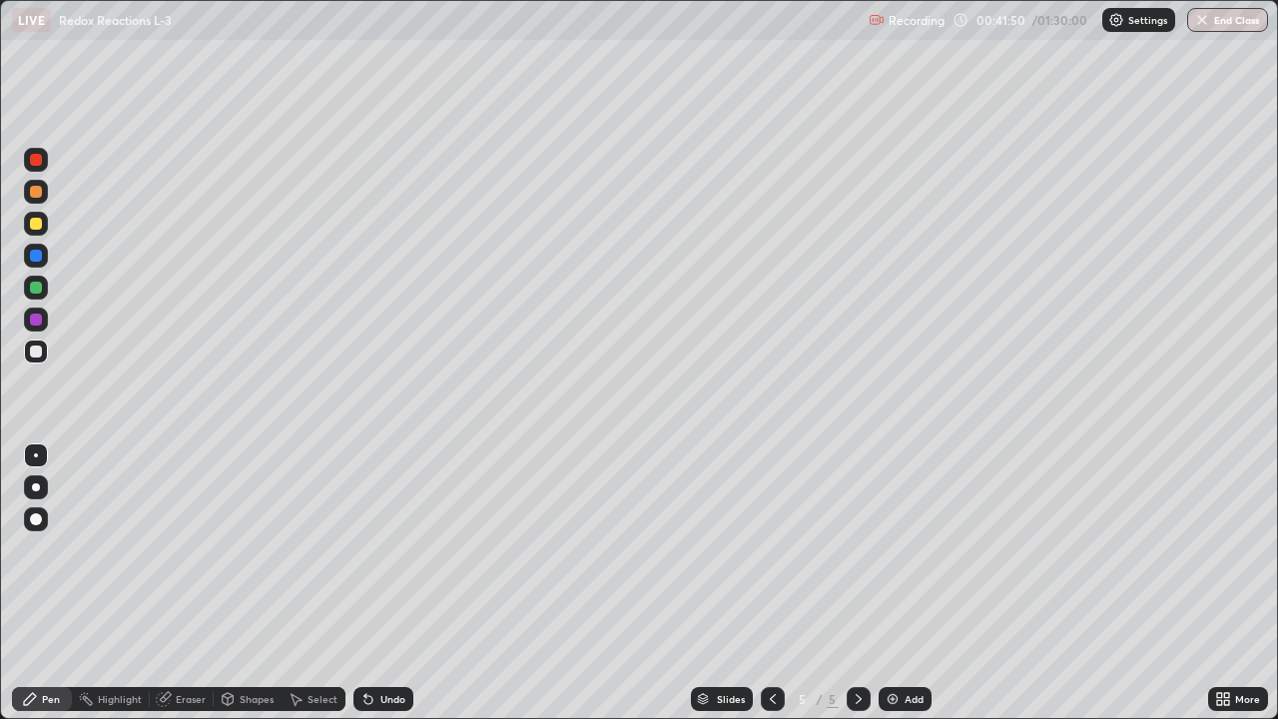
click at [394, 583] on div "Undo" at bounding box center [392, 699] width 25 height 10
click at [392, 583] on div "Undo" at bounding box center [392, 699] width 25 height 10
click at [394, 583] on div "Undo" at bounding box center [392, 699] width 25 height 10
click at [37, 318] on div at bounding box center [36, 319] width 12 height 12
click at [45, 287] on div at bounding box center [36, 287] width 24 height 24
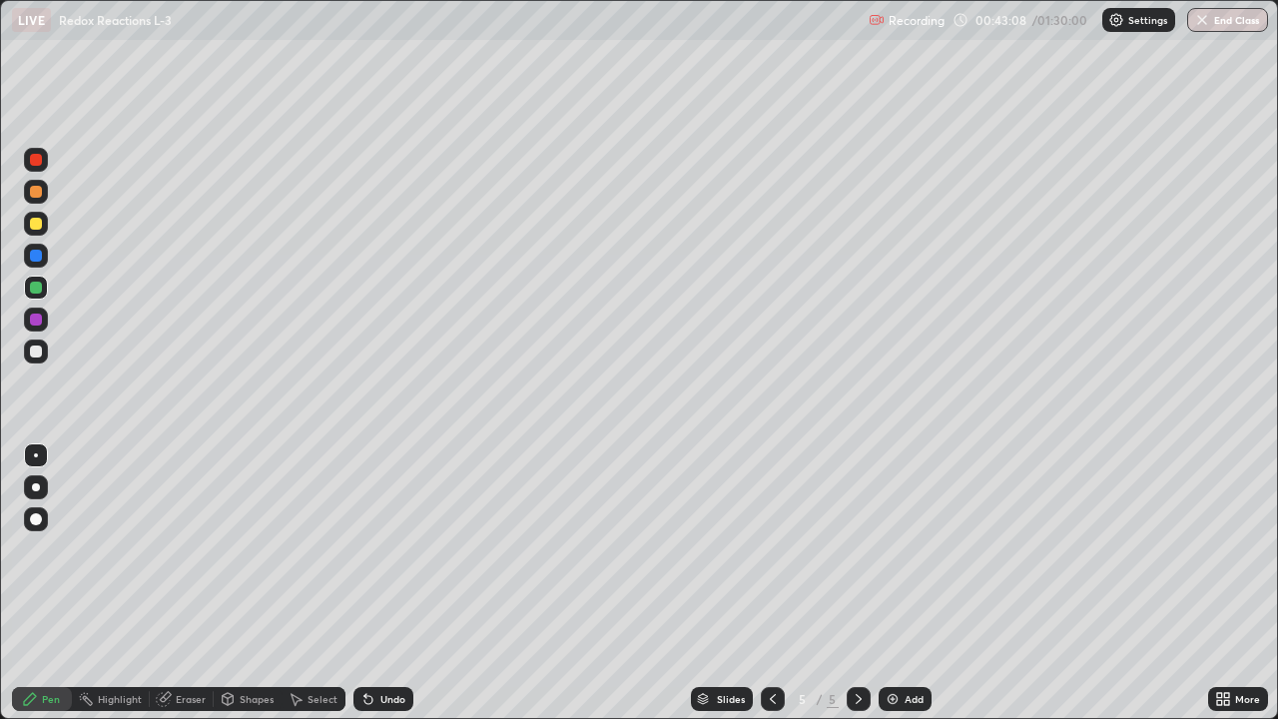
click at [41, 320] on div at bounding box center [36, 319] width 12 height 12
click at [39, 353] on div at bounding box center [36, 351] width 12 height 12
click at [915, 583] on div "Add" at bounding box center [913, 699] width 19 height 10
click at [43, 226] on div at bounding box center [36, 224] width 24 height 24
click at [382, 583] on div "Undo" at bounding box center [392, 699] width 25 height 10
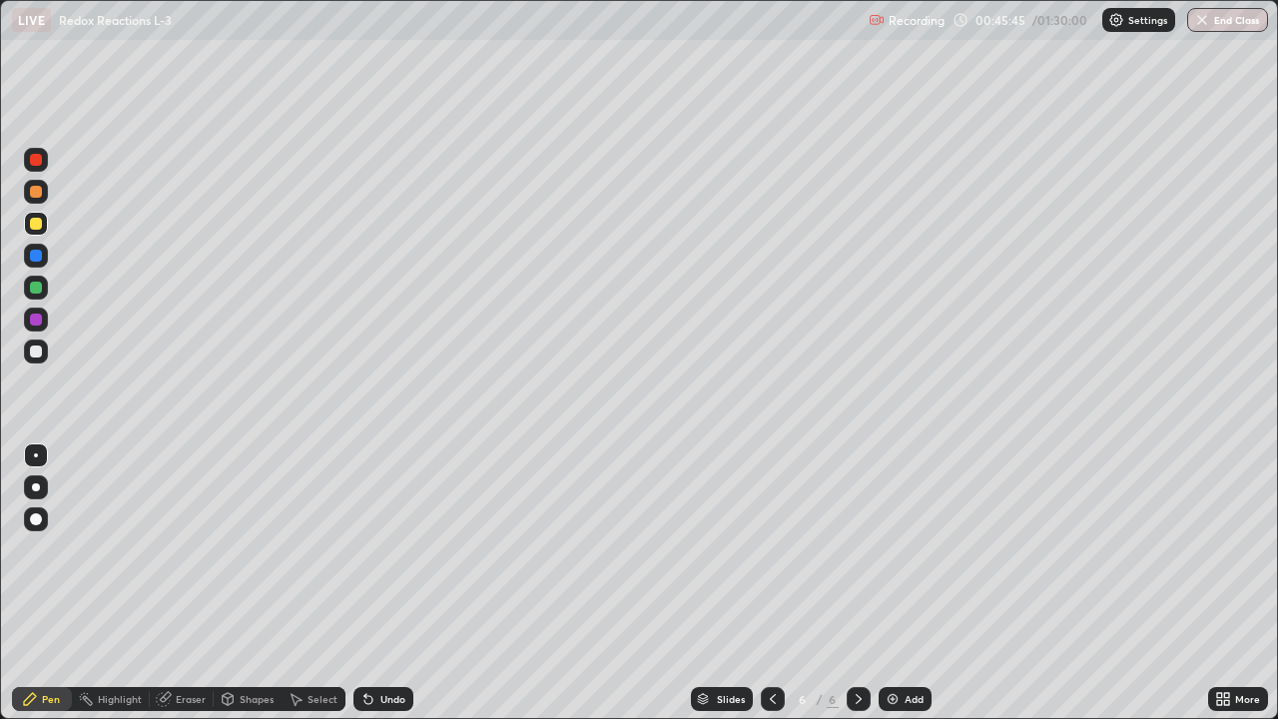
click at [40, 287] on div at bounding box center [36, 287] width 12 height 12
click at [41, 321] on div at bounding box center [36, 319] width 12 height 12
click at [41, 285] on div at bounding box center [36, 287] width 12 height 12
click at [43, 256] on div at bounding box center [36, 256] width 24 height 24
click at [40, 188] on div at bounding box center [36, 192] width 12 height 12
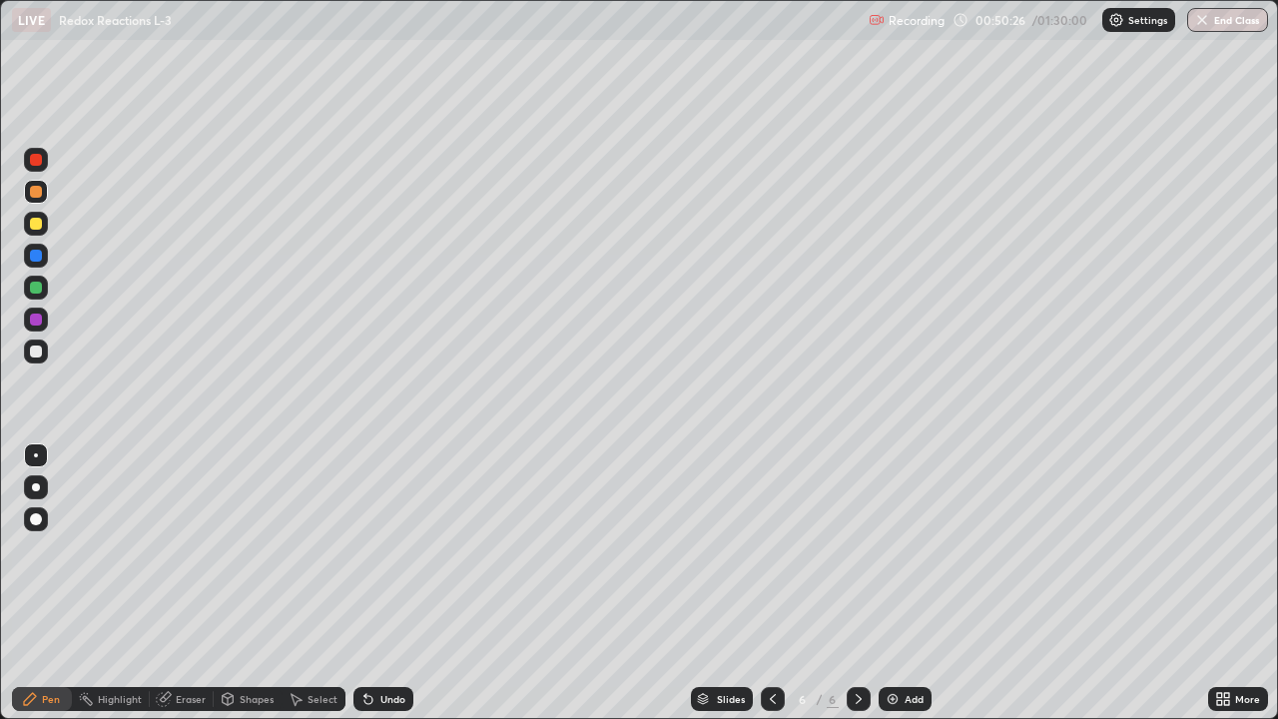
click at [44, 264] on div at bounding box center [36, 256] width 24 height 24
click at [37, 160] on div at bounding box center [36, 160] width 12 height 12
click at [40, 321] on div at bounding box center [36, 319] width 12 height 12
click at [37, 256] on div at bounding box center [36, 256] width 12 height 12
click at [39, 193] on div at bounding box center [36, 192] width 12 height 12
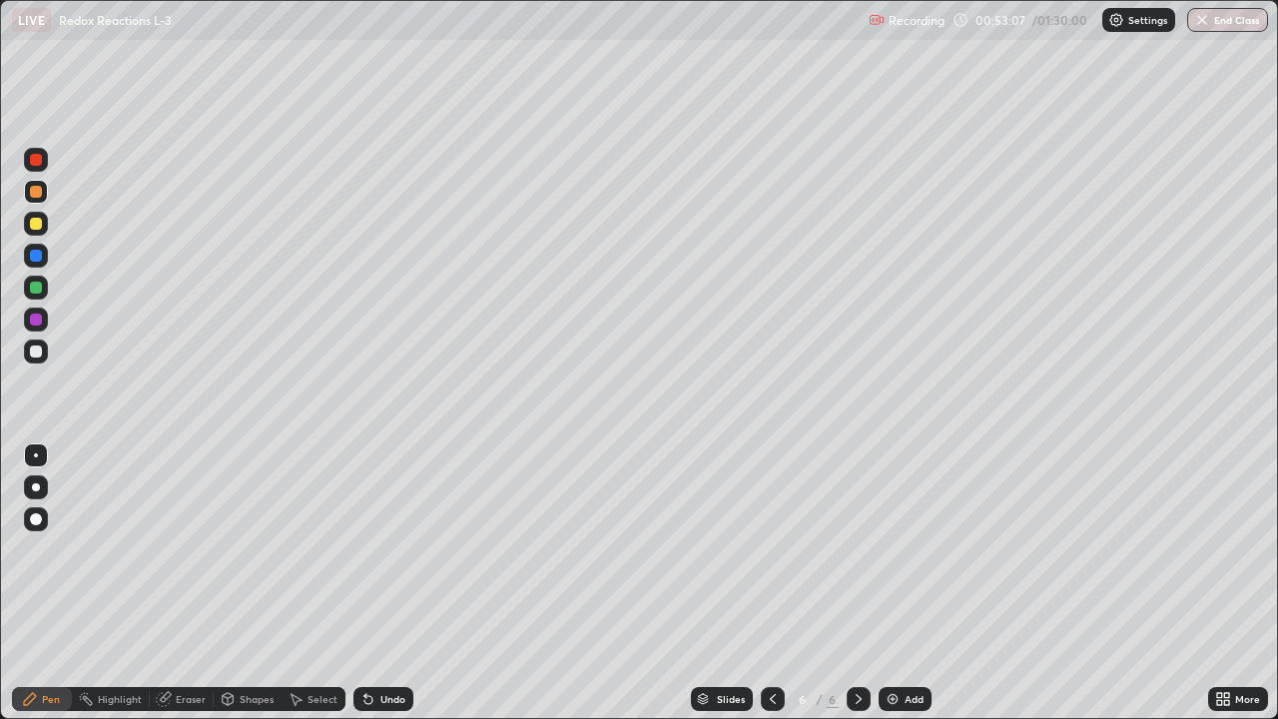
click at [37, 351] on div at bounding box center [36, 351] width 12 height 12
click at [38, 259] on div at bounding box center [36, 256] width 12 height 12
click at [380, 583] on div "Undo" at bounding box center [392, 699] width 25 height 10
click at [383, 583] on div "Undo" at bounding box center [392, 699] width 25 height 10
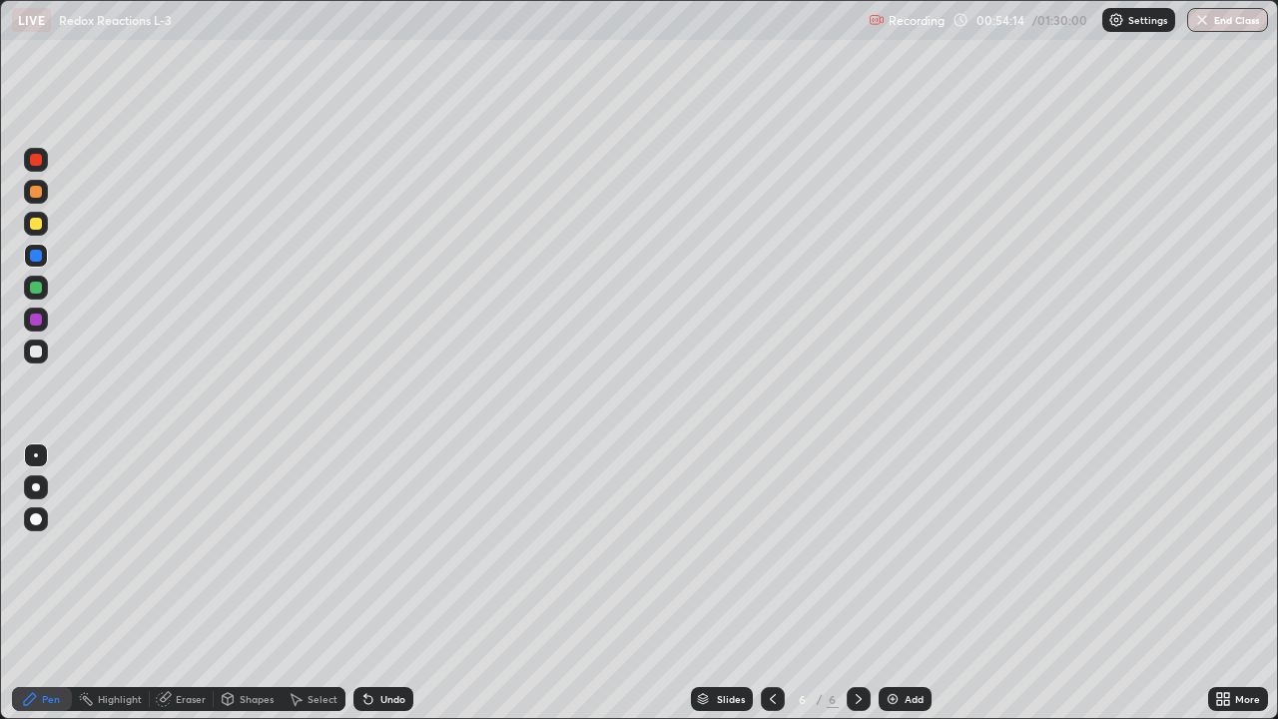
click at [43, 159] on div at bounding box center [36, 160] width 24 height 24
click at [41, 289] on div at bounding box center [36, 287] width 12 height 12
click at [41, 261] on div at bounding box center [36, 256] width 24 height 24
click at [45, 224] on div at bounding box center [36, 224] width 24 height 24
click at [43, 257] on div at bounding box center [36, 256] width 24 height 24
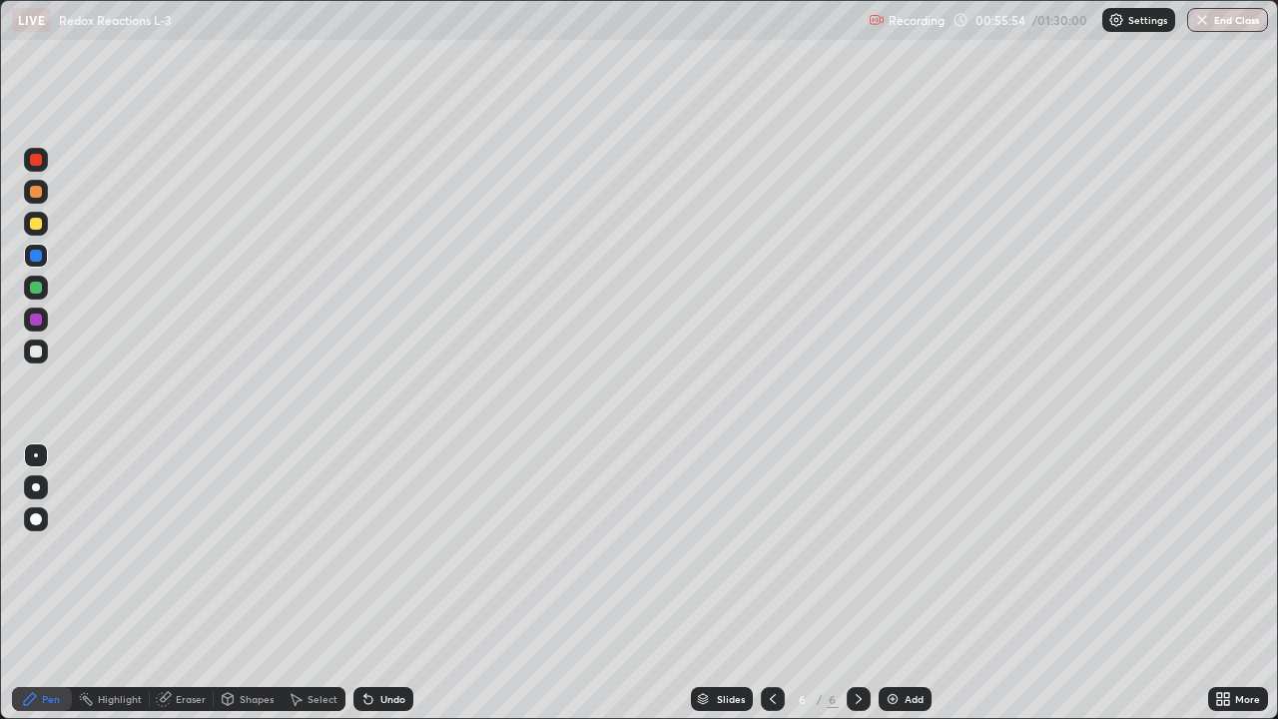
click at [37, 194] on div at bounding box center [36, 192] width 12 height 12
click at [45, 253] on div at bounding box center [36, 256] width 24 height 24
click at [39, 191] on div at bounding box center [36, 192] width 12 height 12
click at [37, 160] on div at bounding box center [36, 160] width 12 height 12
click at [47, 350] on div at bounding box center [36, 351] width 24 height 24
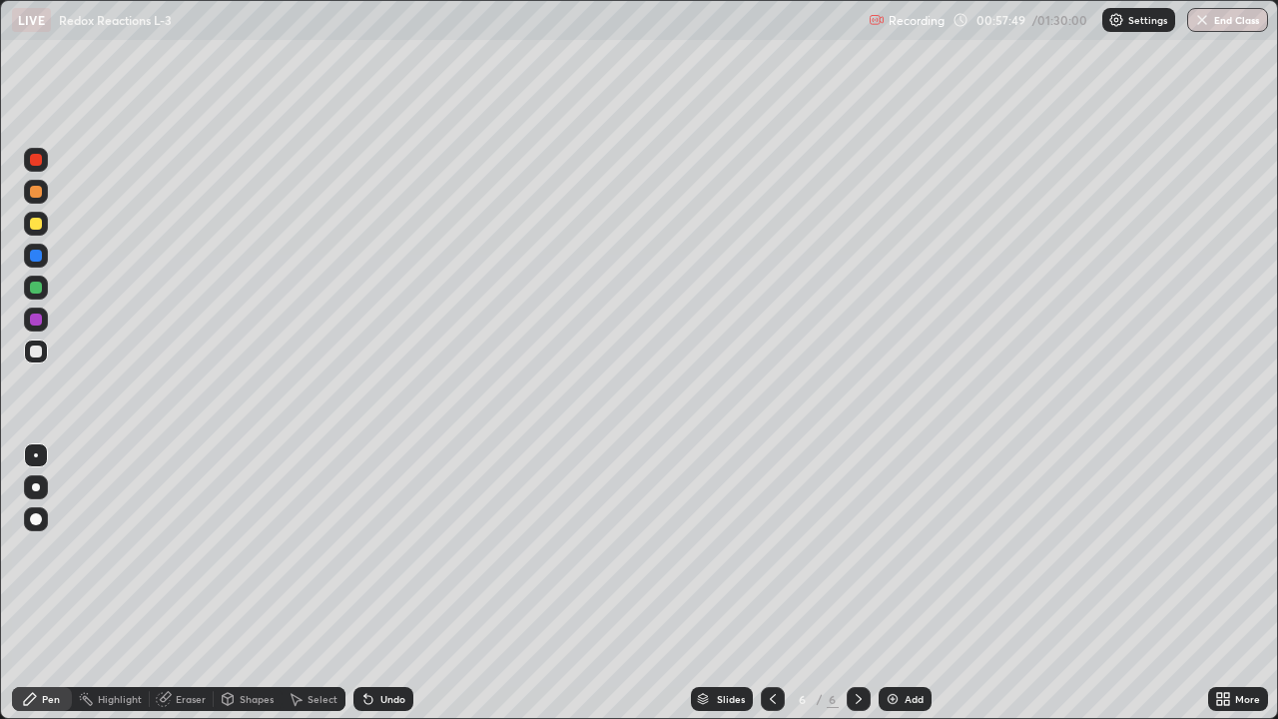
click at [47, 356] on div at bounding box center [36, 351] width 24 height 24
click at [373, 583] on div "Undo" at bounding box center [383, 699] width 60 height 24
click at [375, 583] on div "Undo" at bounding box center [383, 699] width 60 height 24
click at [43, 320] on div at bounding box center [36, 319] width 24 height 24
click at [43, 350] on div at bounding box center [36, 351] width 24 height 24
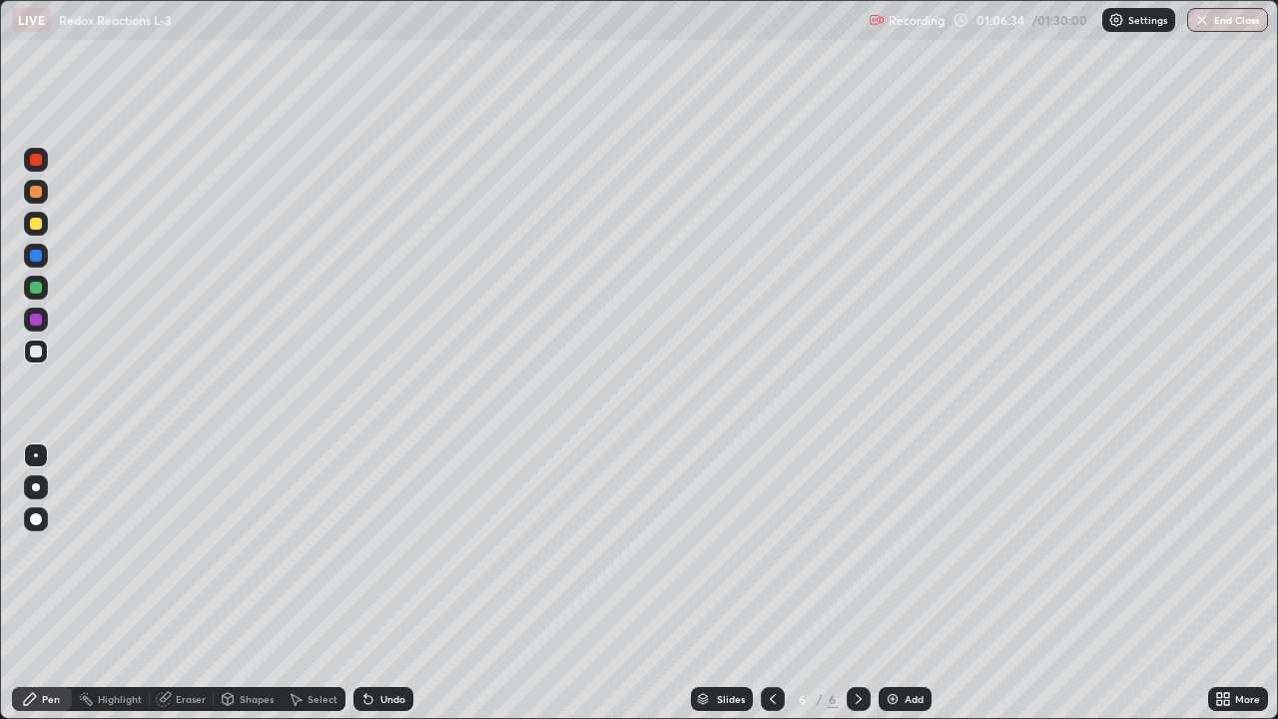
click at [910, 583] on div "Add" at bounding box center [913, 699] width 19 height 10
click at [44, 227] on div at bounding box center [36, 224] width 24 height 24
click at [43, 256] on div at bounding box center [36, 256] width 24 height 24
click at [37, 287] on div at bounding box center [36, 287] width 12 height 12
click at [45, 348] on div at bounding box center [36, 351] width 24 height 24
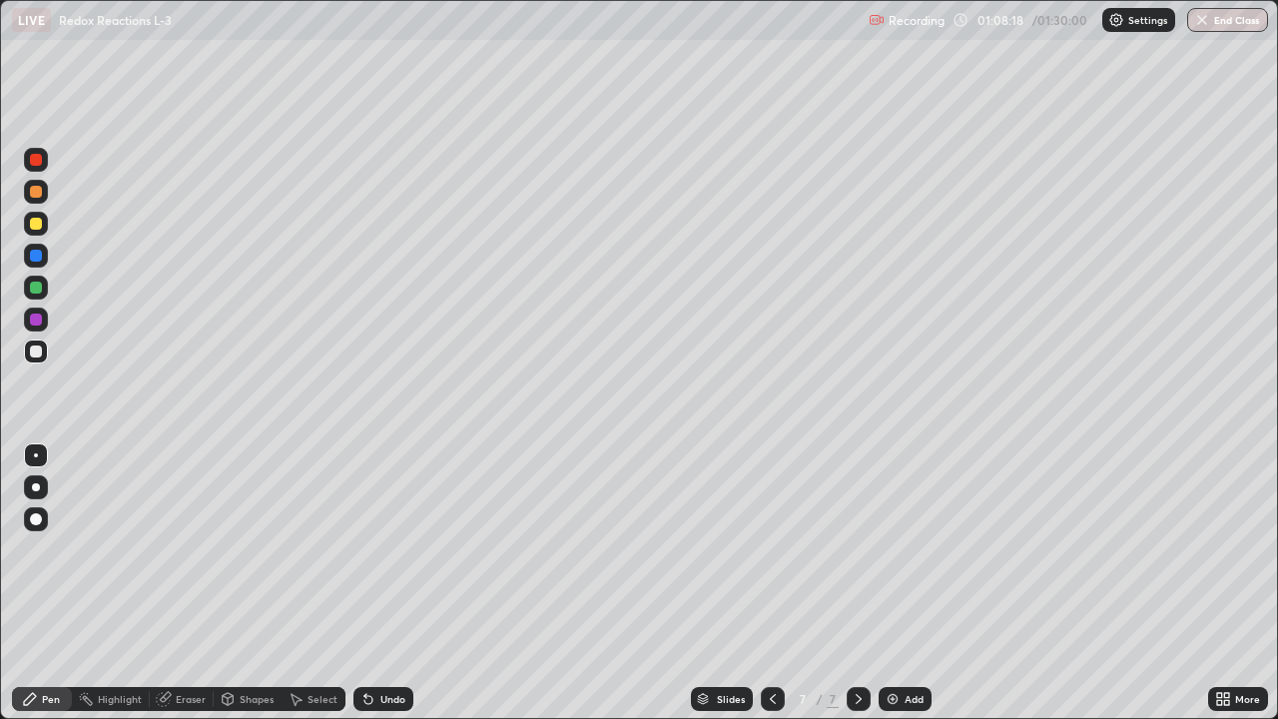
click at [37, 161] on div at bounding box center [36, 160] width 12 height 12
click at [41, 287] on div at bounding box center [36, 287] width 12 height 12
click at [43, 161] on div at bounding box center [36, 160] width 24 height 24
click at [40, 193] on div at bounding box center [36, 192] width 12 height 12
click at [40, 233] on div at bounding box center [36, 224] width 24 height 24
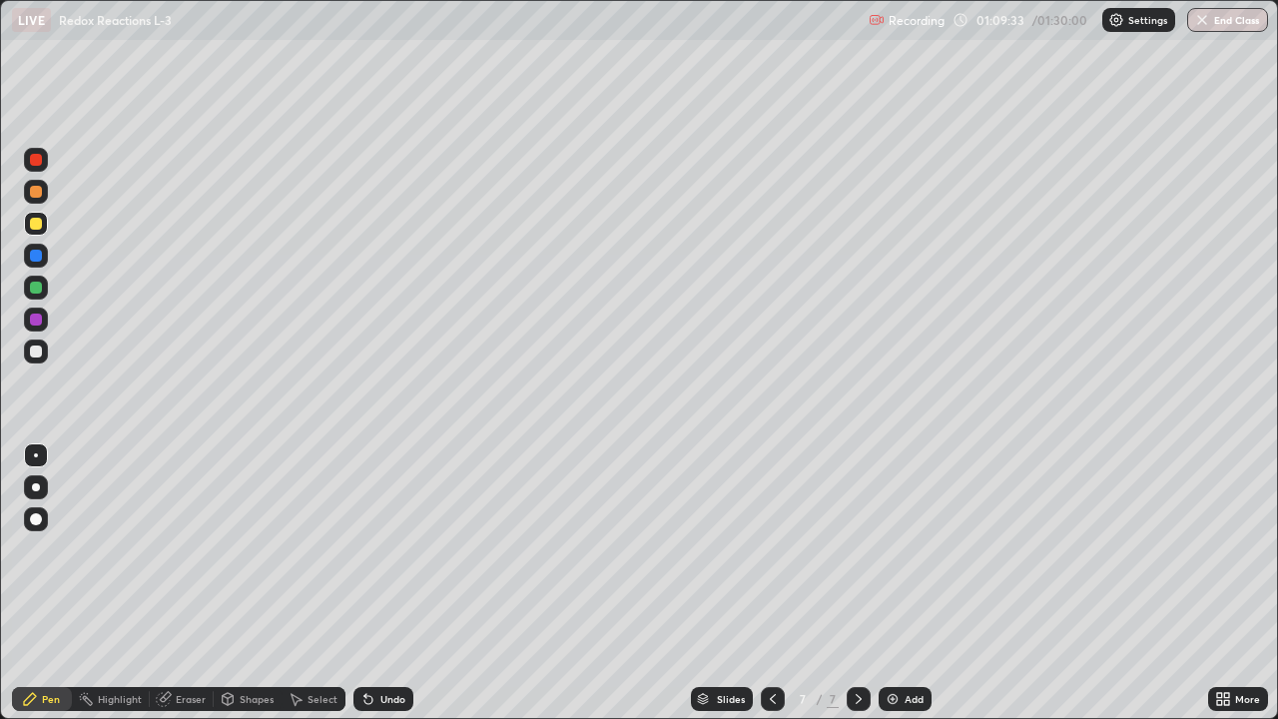
click at [37, 319] on div at bounding box center [36, 319] width 12 height 12
click at [41, 350] on div at bounding box center [36, 351] width 12 height 12
click at [37, 192] on div at bounding box center [36, 192] width 12 height 12
click at [44, 224] on div at bounding box center [36, 224] width 24 height 24
click at [46, 288] on div at bounding box center [36, 287] width 24 height 24
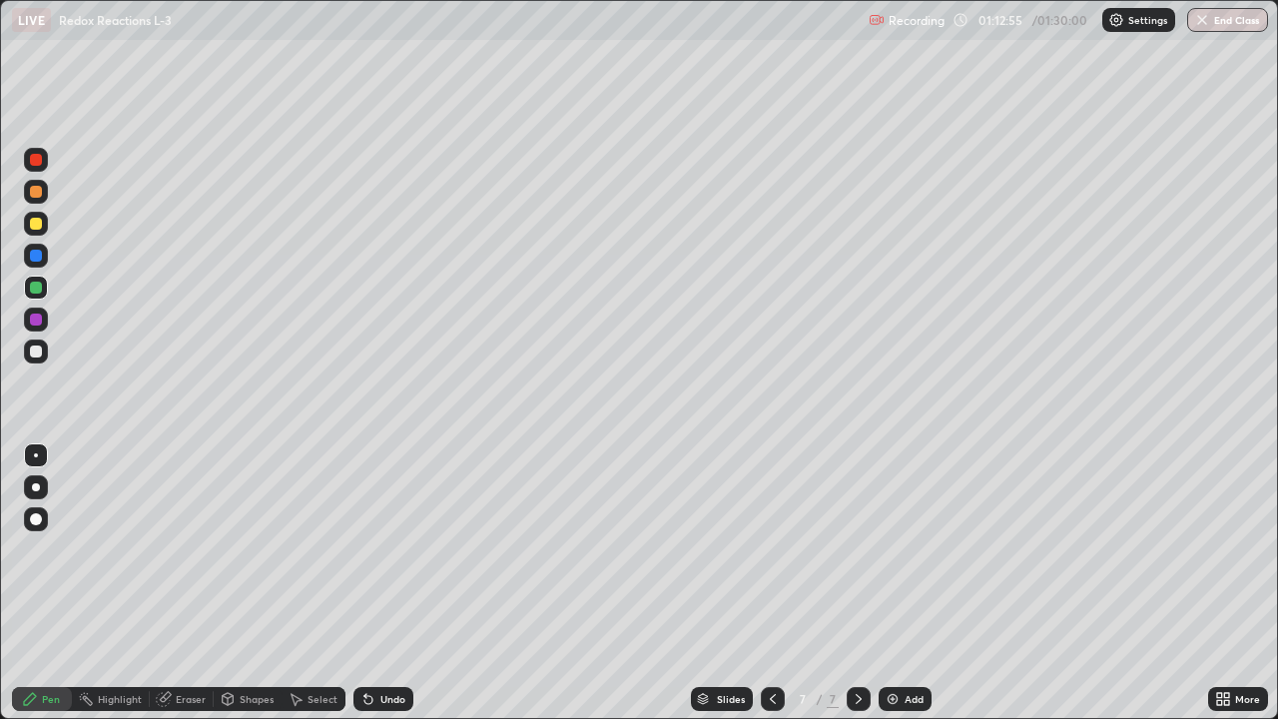
click at [44, 346] on div at bounding box center [36, 351] width 24 height 24
click at [46, 226] on div at bounding box center [36, 224] width 24 height 24
click at [40, 189] on div at bounding box center [36, 192] width 12 height 12
click at [397, 583] on div "Undo" at bounding box center [383, 699] width 60 height 24
click at [37, 351] on div at bounding box center [36, 351] width 12 height 12
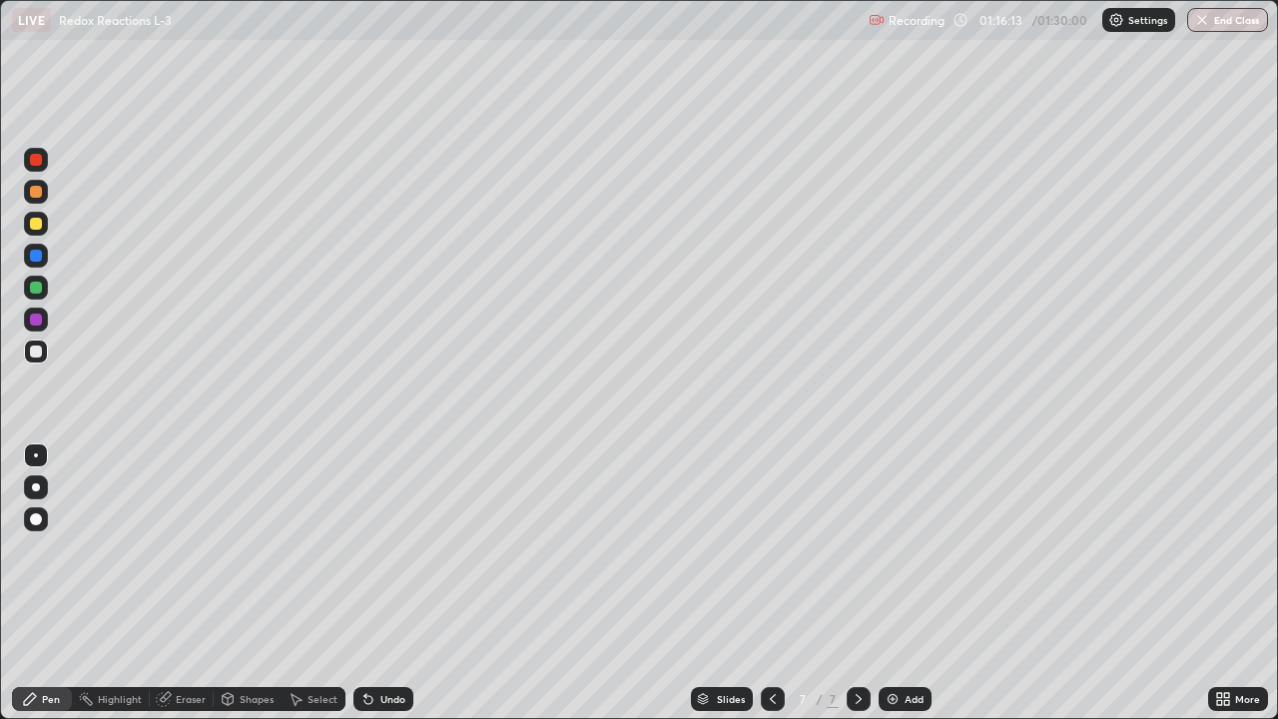
click at [40, 193] on div at bounding box center [36, 192] width 12 height 12
click at [36, 161] on div at bounding box center [36, 160] width 12 height 12
click at [915, 583] on div "Add" at bounding box center [913, 699] width 19 height 10
click at [45, 322] on div at bounding box center [36, 319] width 24 height 24
click at [37, 160] on div at bounding box center [36, 160] width 12 height 12
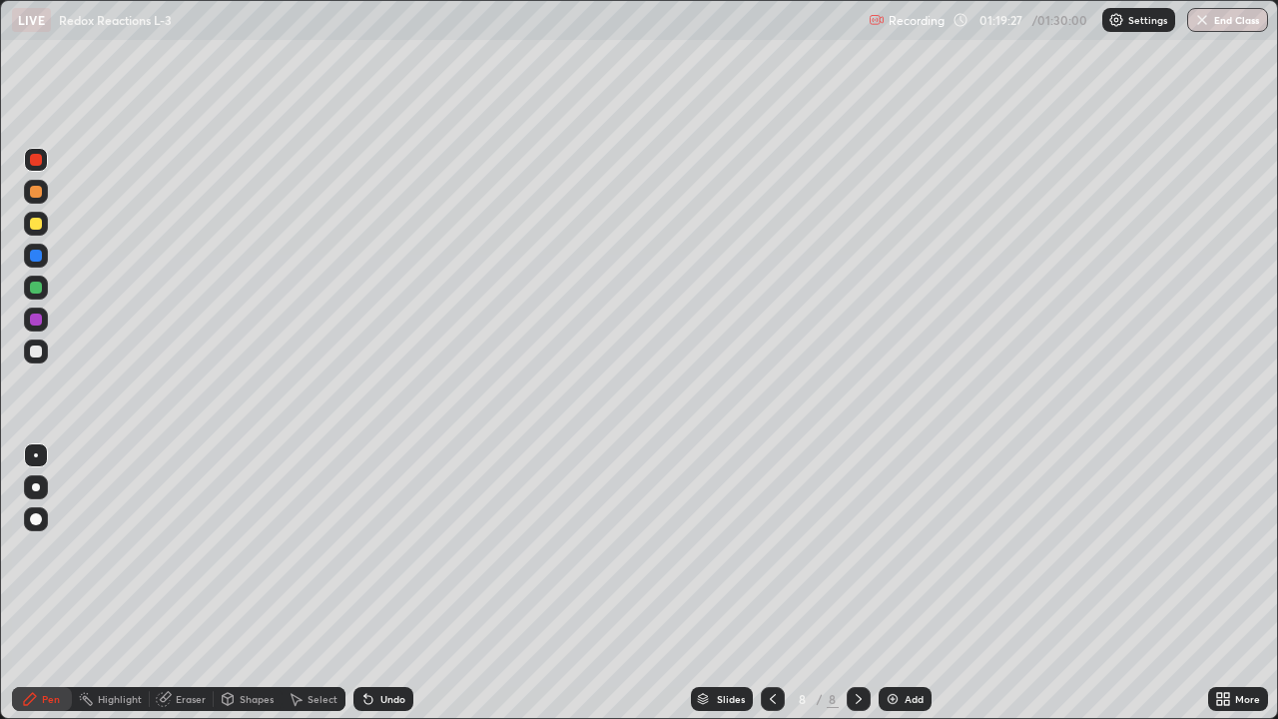
click at [39, 220] on div at bounding box center [36, 224] width 12 height 12
click at [41, 226] on div at bounding box center [36, 224] width 12 height 12
click at [43, 287] on div at bounding box center [36, 287] width 24 height 24
click at [46, 350] on div at bounding box center [36, 351] width 24 height 24
click at [43, 286] on div at bounding box center [36, 287] width 24 height 24
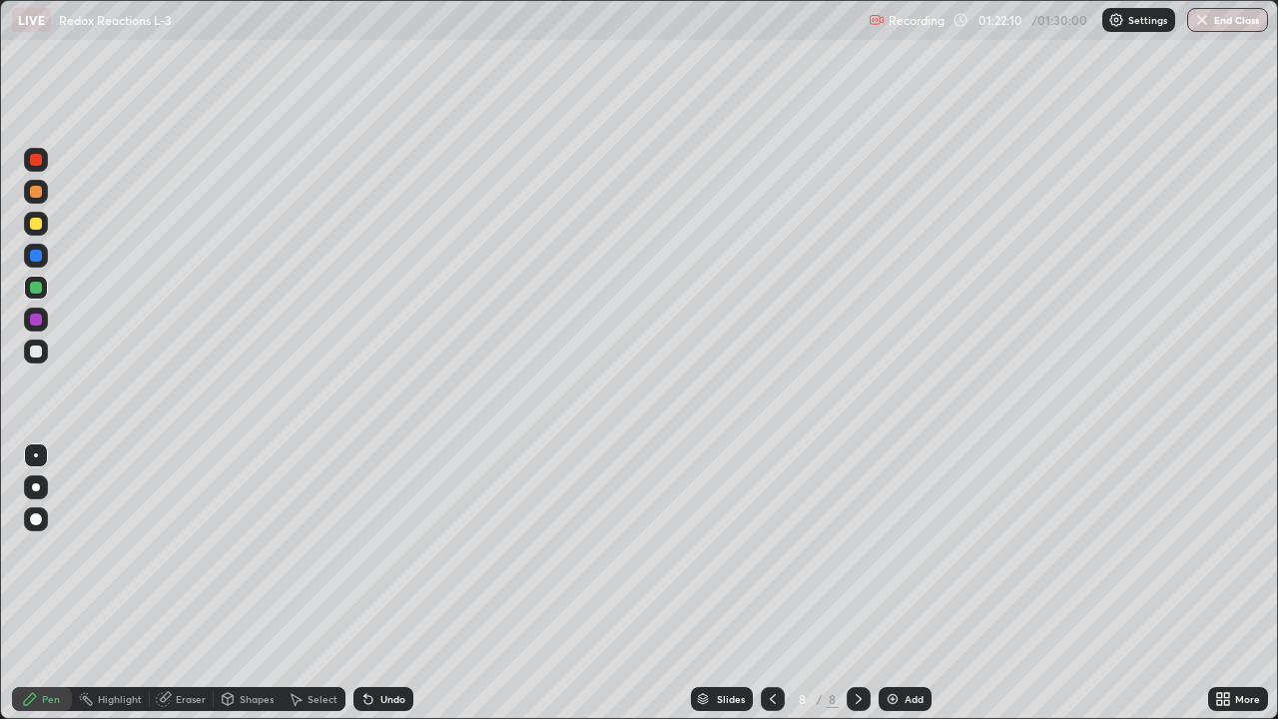
click at [396, 583] on div "Undo" at bounding box center [392, 699] width 25 height 10
click at [46, 316] on div at bounding box center [36, 319] width 24 height 24
click at [40, 285] on div at bounding box center [36, 287] width 12 height 12
click at [37, 224] on div at bounding box center [36, 224] width 12 height 12
click at [41, 317] on div at bounding box center [36, 319] width 12 height 12
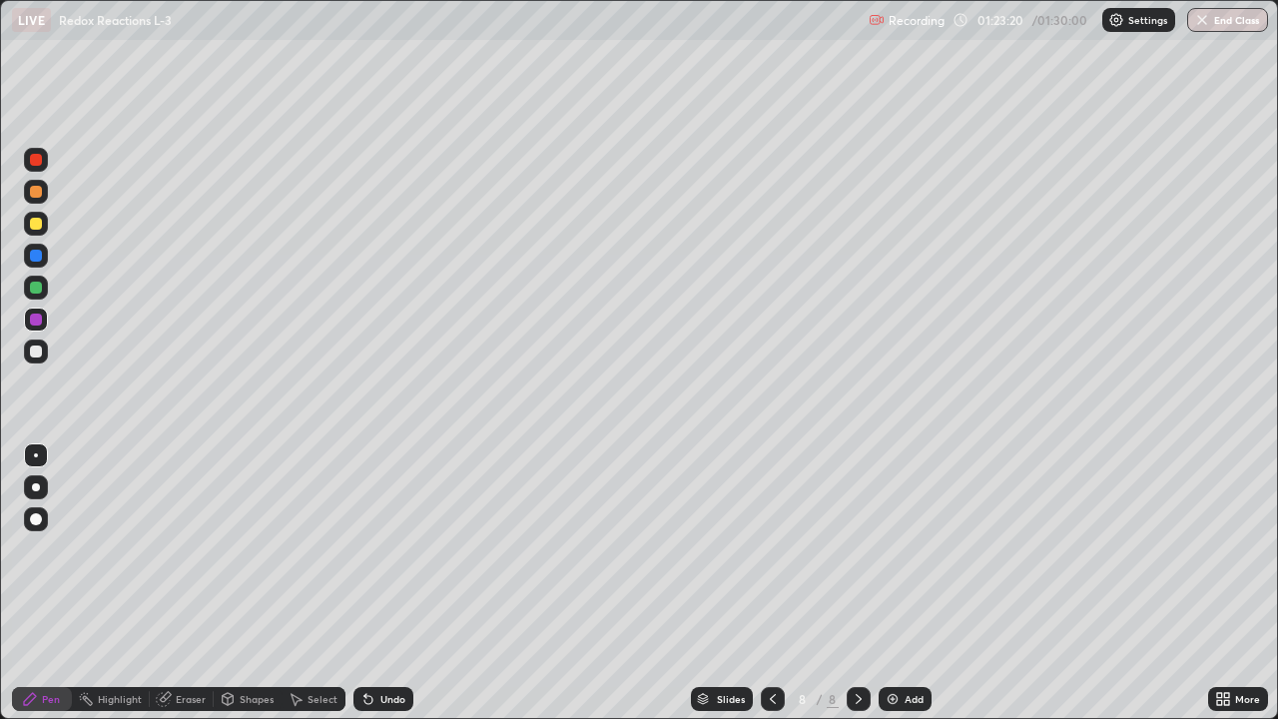
click at [43, 224] on div at bounding box center [36, 224] width 24 height 24
click at [41, 190] on div at bounding box center [36, 192] width 12 height 12
click at [47, 322] on div at bounding box center [36, 319] width 24 height 24
click at [47, 350] on div at bounding box center [36, 351] width 24 height 24
click at [43, 224] on div at bounding box center [36, 224] width 24 height 24
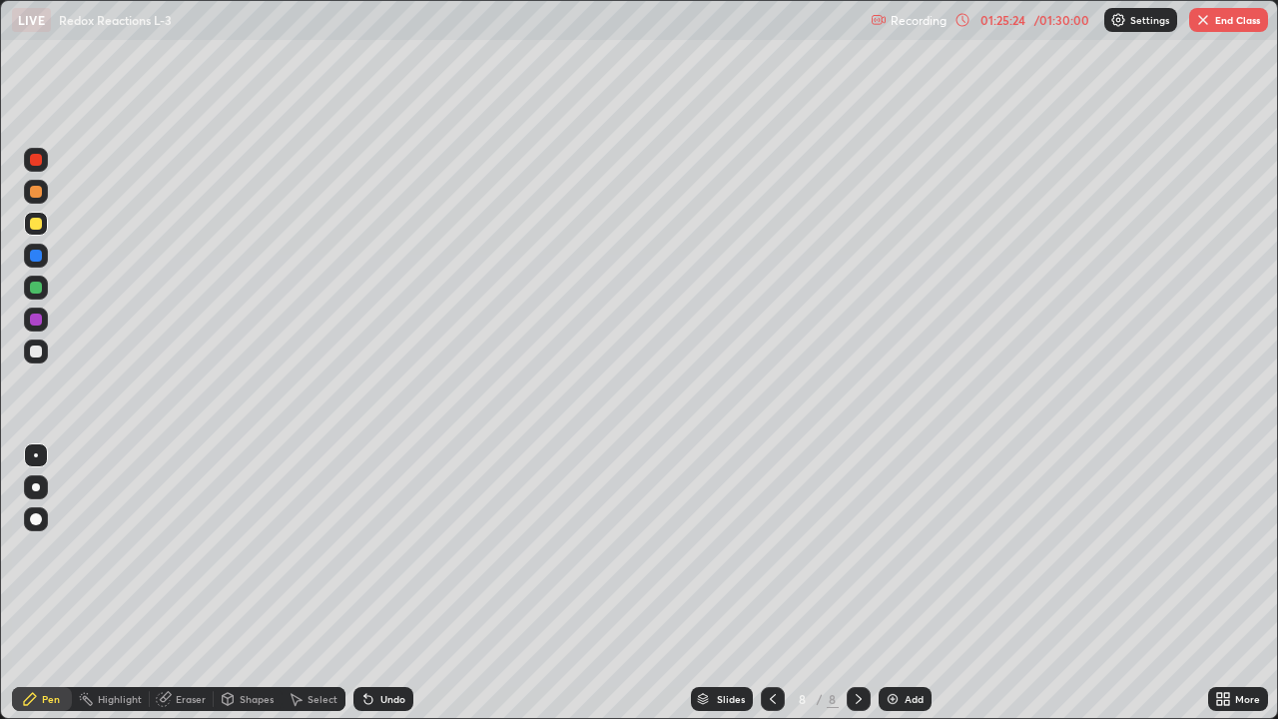
click at [41, 258] on div at bounding box center [36, 256] width 12 height 12
click at [36, 349] on div at bounding box center [36, 351] width 12 height 12
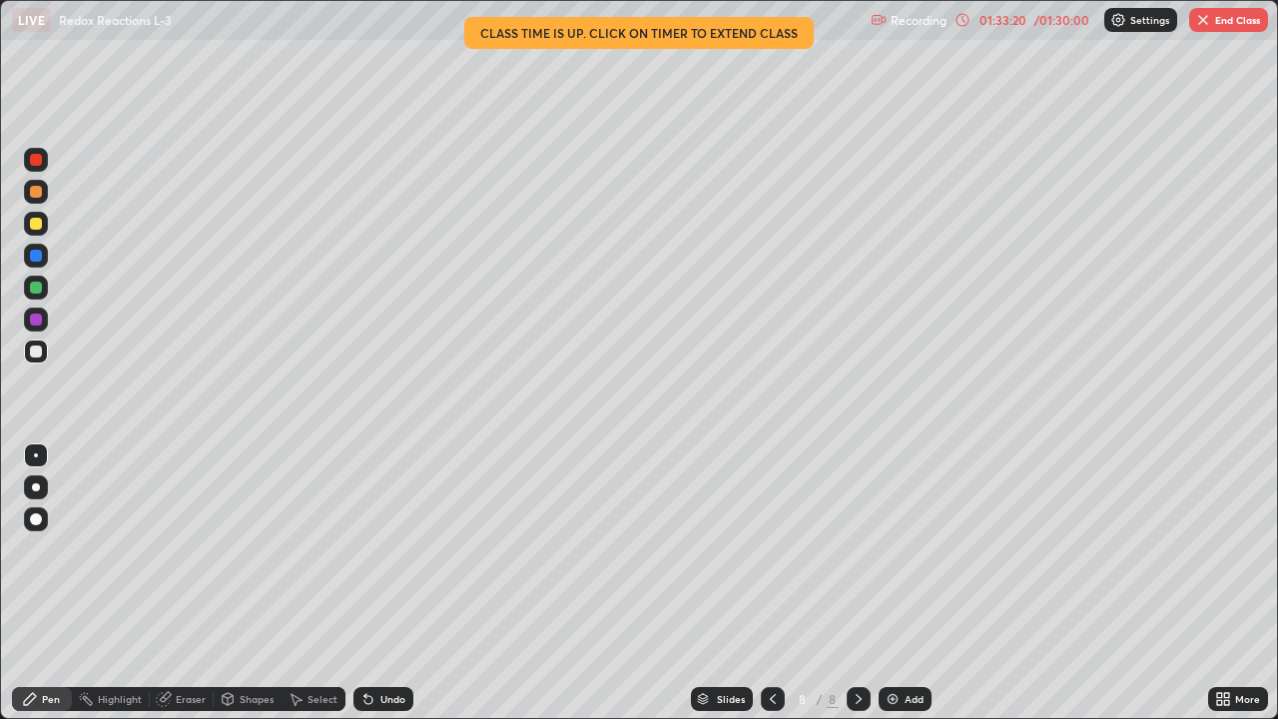
click at [1237, 30] on button "End Class" at bounding box center [1228, 20] width 79 height 24
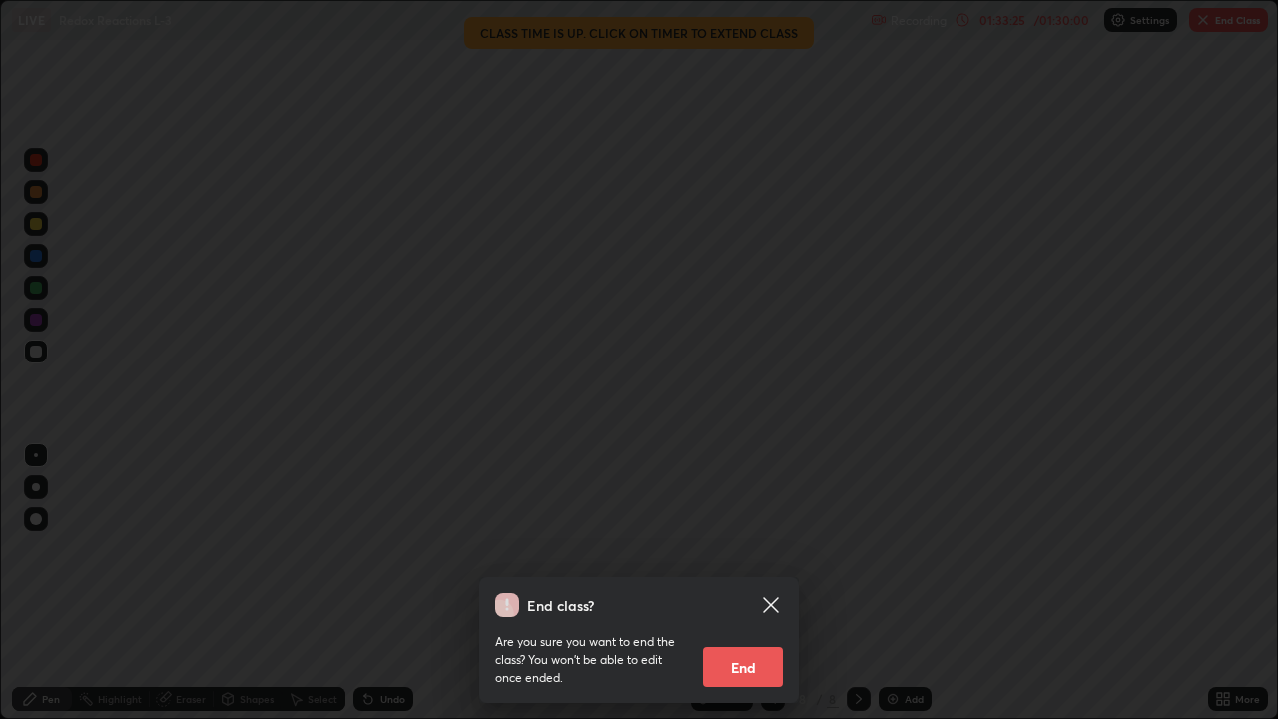
click at [742, 583] on button "End" at bounding box center [743, 667] width 80 height 40
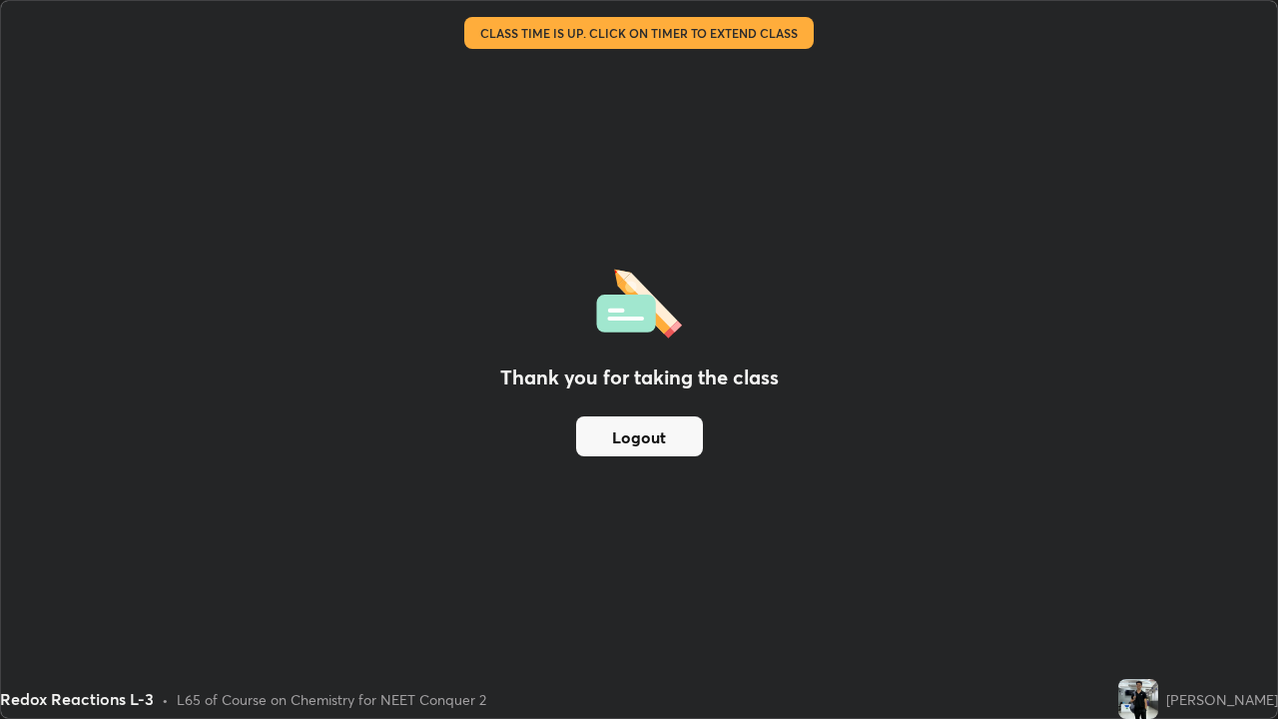
click at [634, 427] on button "Logout" at bounding box center [639, 436] width 127 height 40
